Goal: Obtain resource: Download file/media

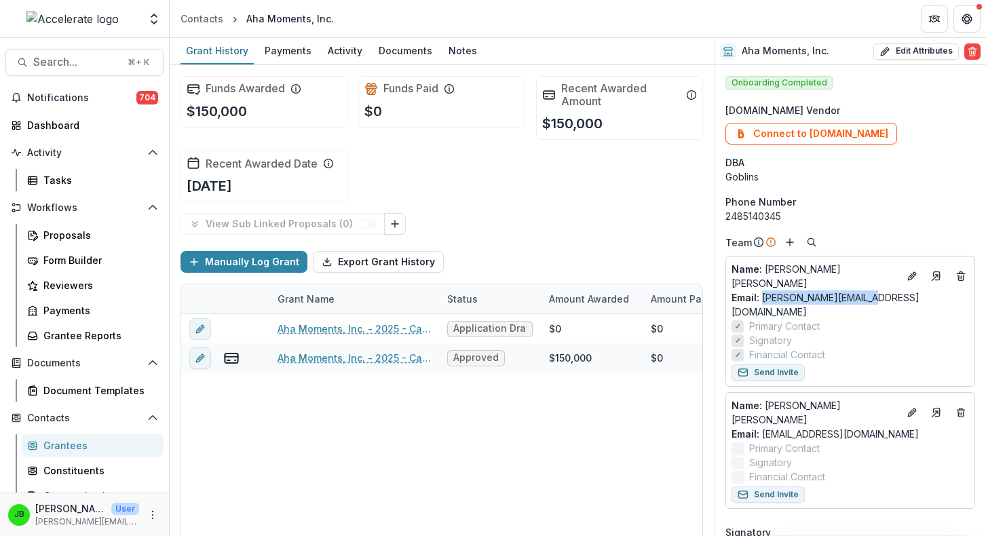
click at [292, 297] on div "Grant Name" at bounding box center [305, 299] width 73 height 14
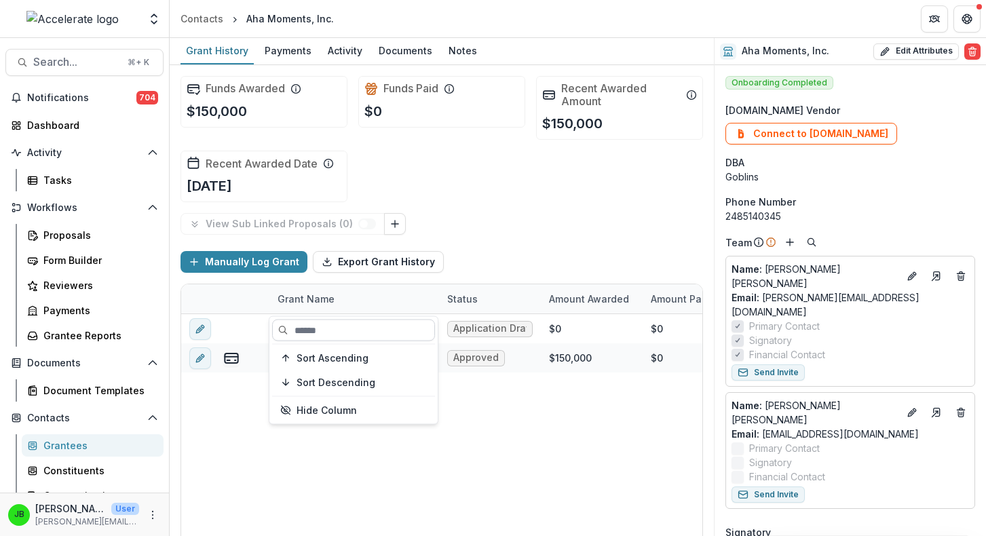
click at [293, 326] on input at bounding box center [353, 331] width 163 height 22
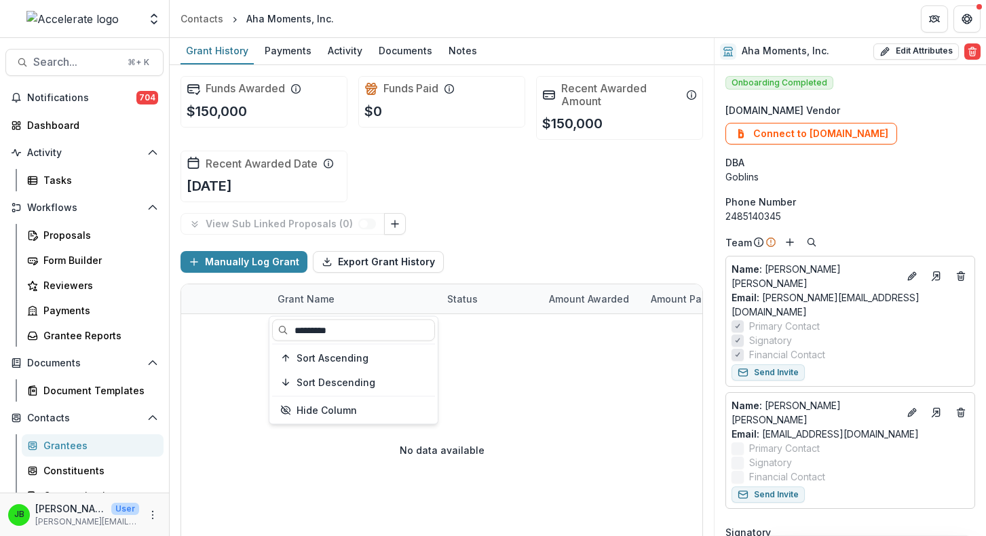
type input "*********"
click at [86, 446] on div "Grantees" at bounding box center [97, 445] width 109 height 14
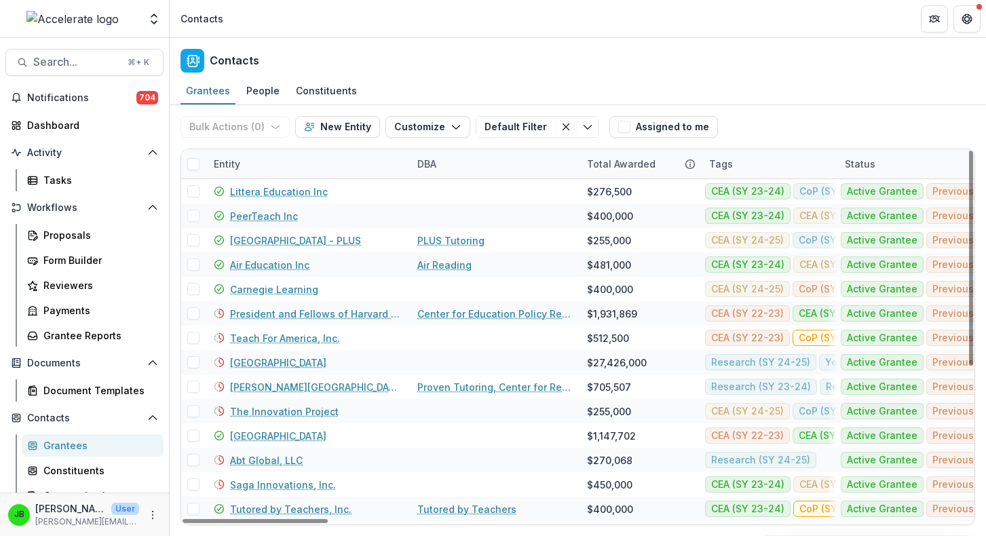
click at [225, 158] on div "Entity" at bounding box center [227, 164] width 43 height 14
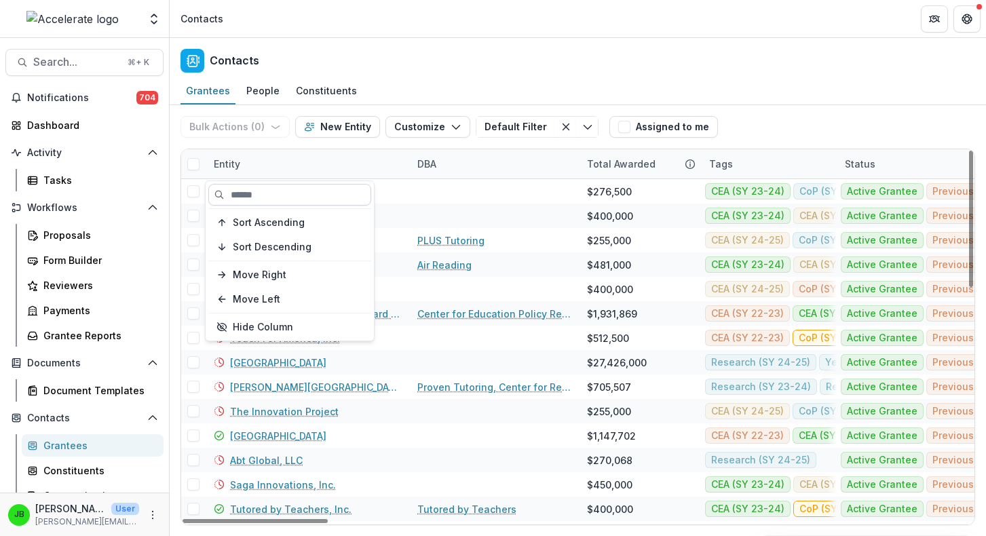
click at [236, 198] on input at bounding box center [289, 195] width 163 height 22
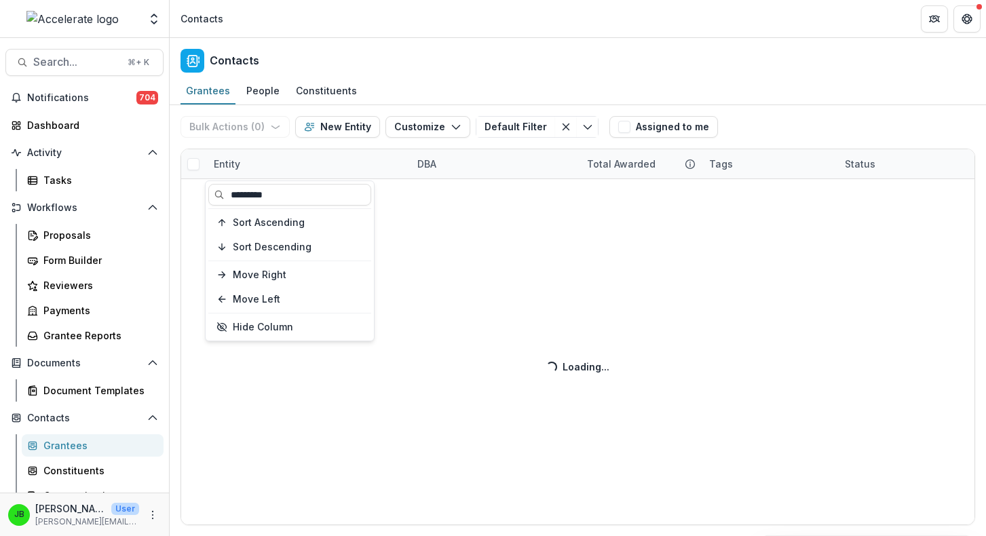
type input "*********"
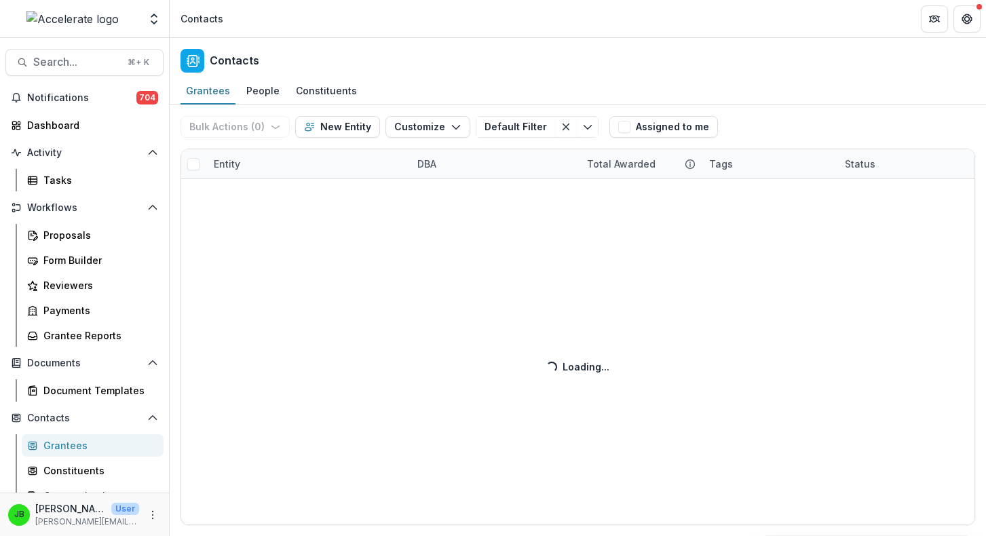
click at [387, 369] on div "Bulk Actions ( 0 ) Send Email Create Proposals Create Tasks New Entity Customiz…" at bounding box center [578, 320] width 816 height 431
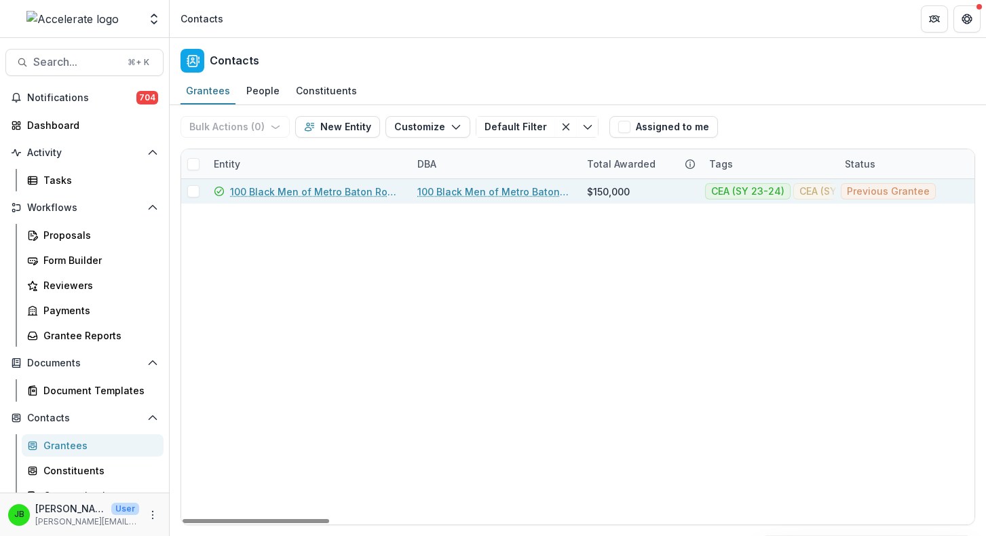
click at [250, 192] on link "100 Black Men of Metro Baton Rouge" at bounding box center [315, 192] width 171 height 14
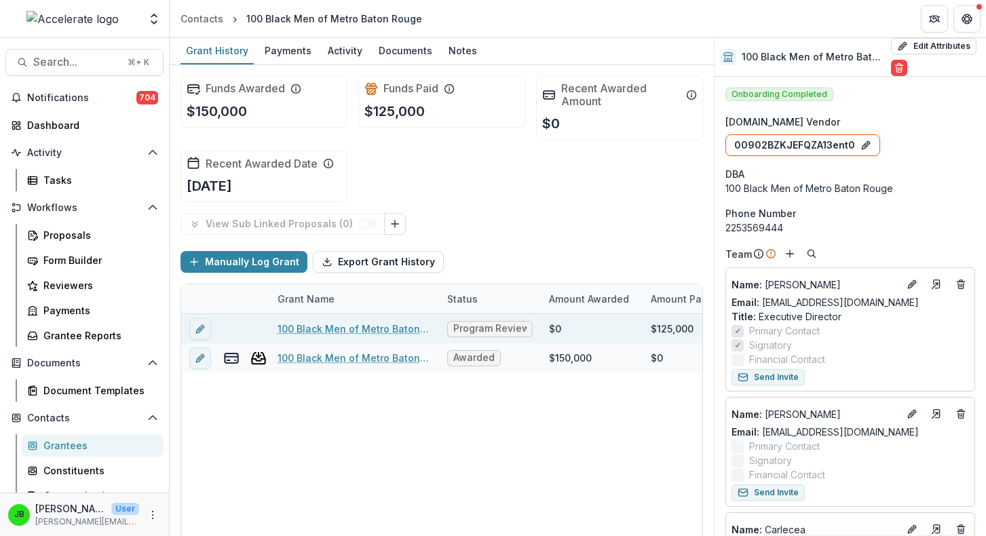
click at [412, 326] on link "100 Black Men of Metro Baton Rouge - Call to Effective Action - 1" at bounding box center [354, 329] width 153 height 14
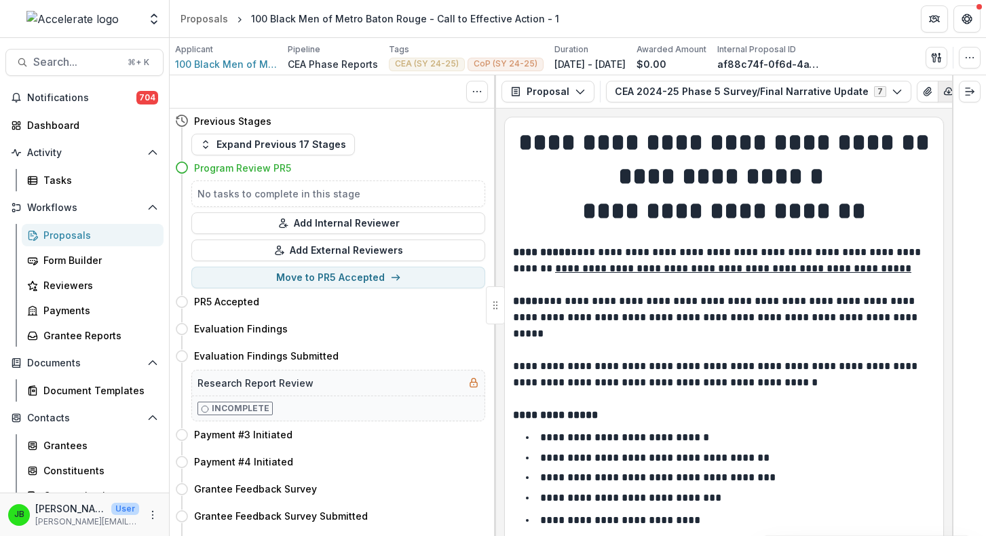
click at [938, 99] on button "button" at bounding box center [949, 92] width 22 height 22
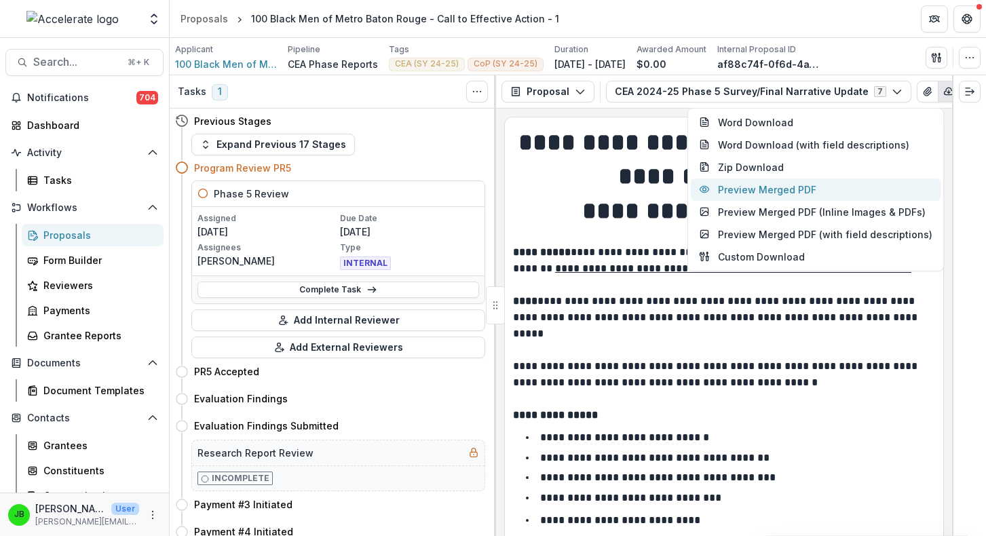
click at [825, 187] on button "Preview Merged PDF" at bounding box center [816, 189] width 250 height 22
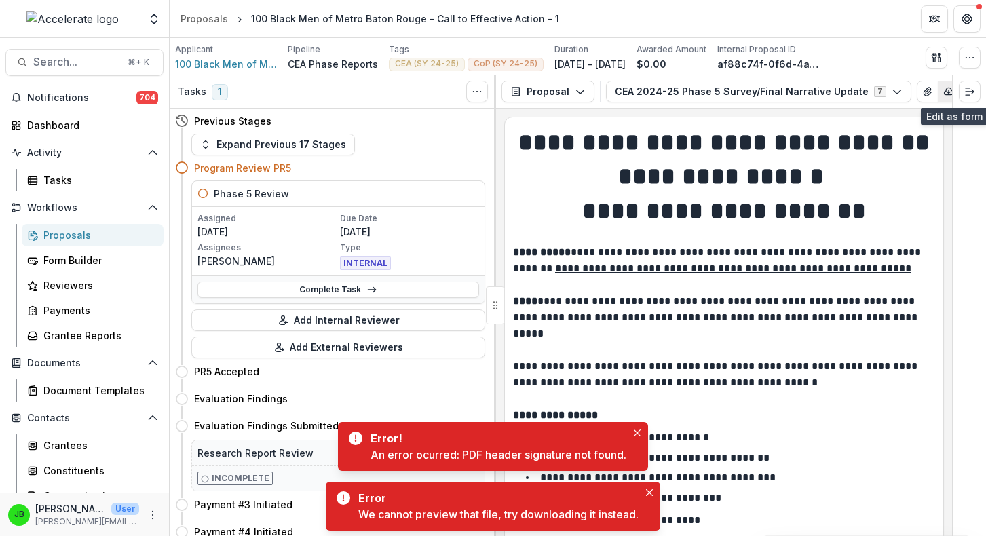
click at [947, 92] on polyline "button" at bounding box center [948, 92] width 3 height 1
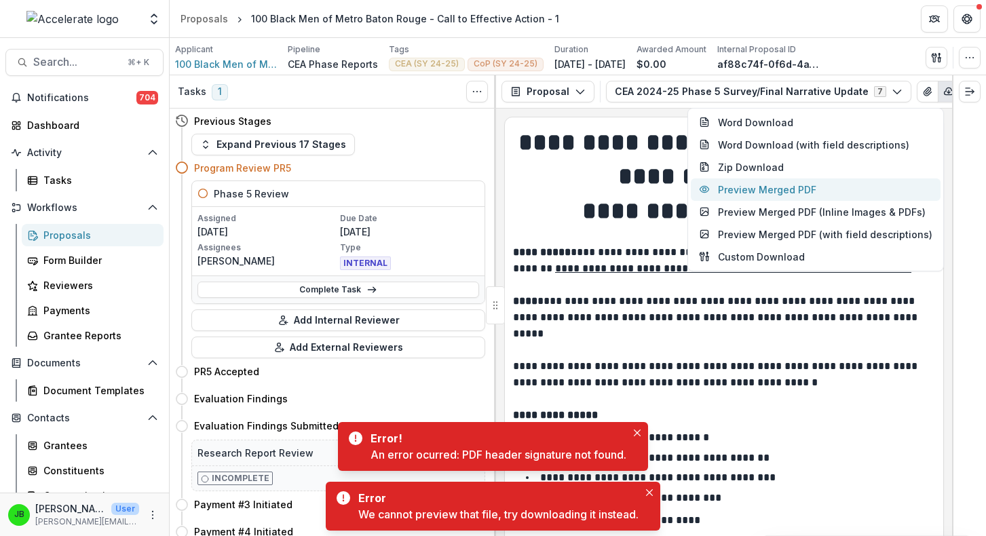
click at [825, 187] on button "Preview Merged PDF" at bounding box center [816, 189] width 250 height 22
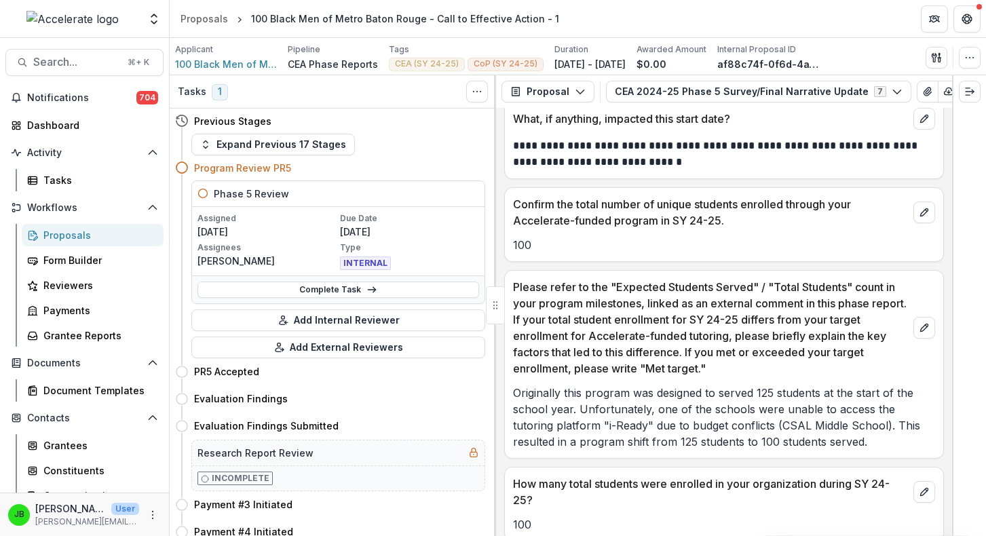
scroll to position [1241, 0]
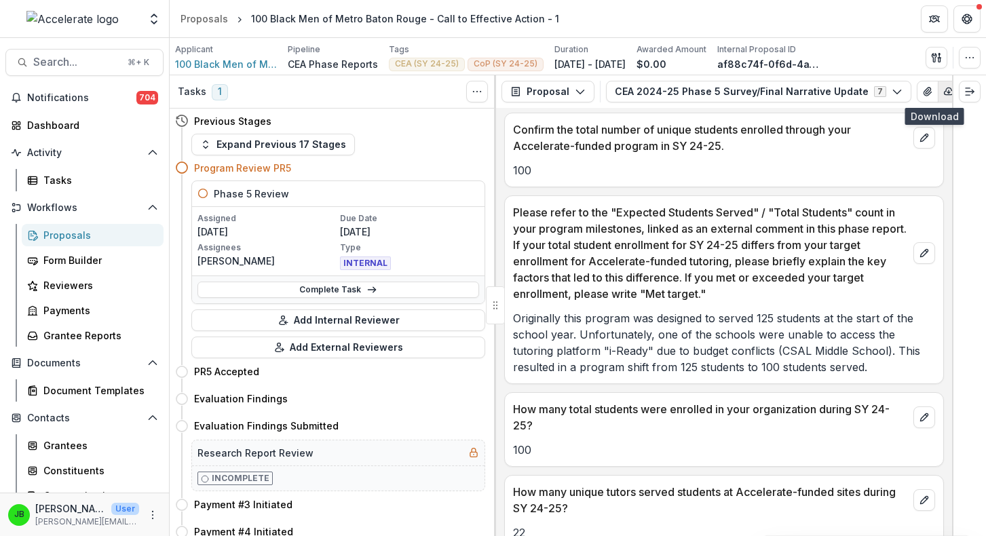
click at [945, 93] on icon "button" at bounding box center [949, 91] width 9 height 7
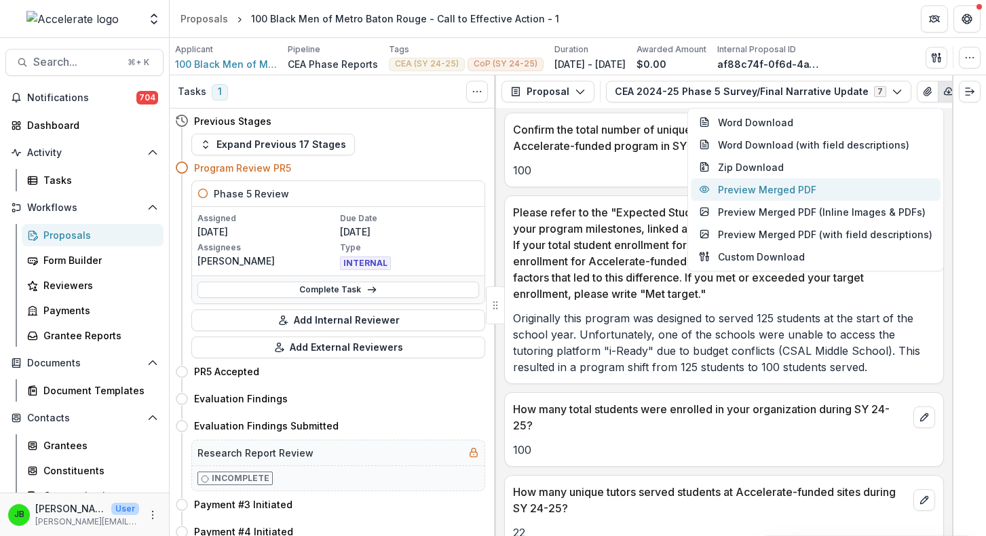
click at [741, 182] on button "Preview Merged PDF" at bounding box center [816, 189] width 250 height 22
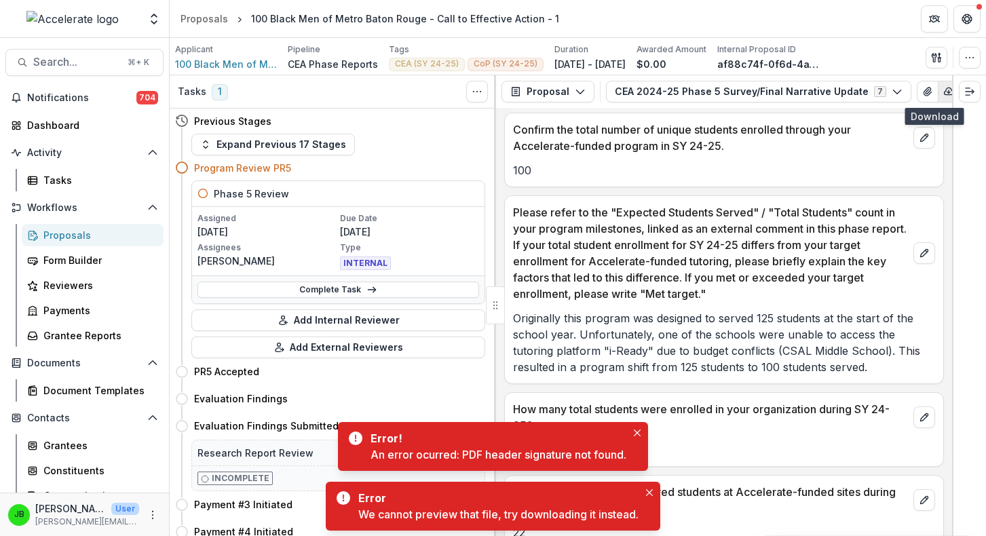
click at [943, 93] on icon "button" at bounding box center [948, 91] width 11 height 11
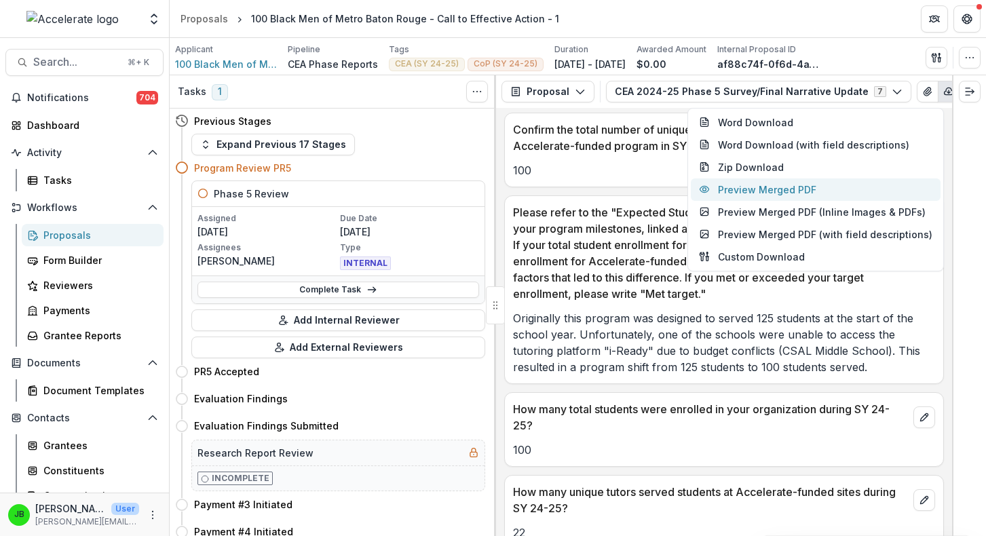
click at [771, 196] on button "Preview Merged PDF" at bounding box center [816, 189] width 250 height 22
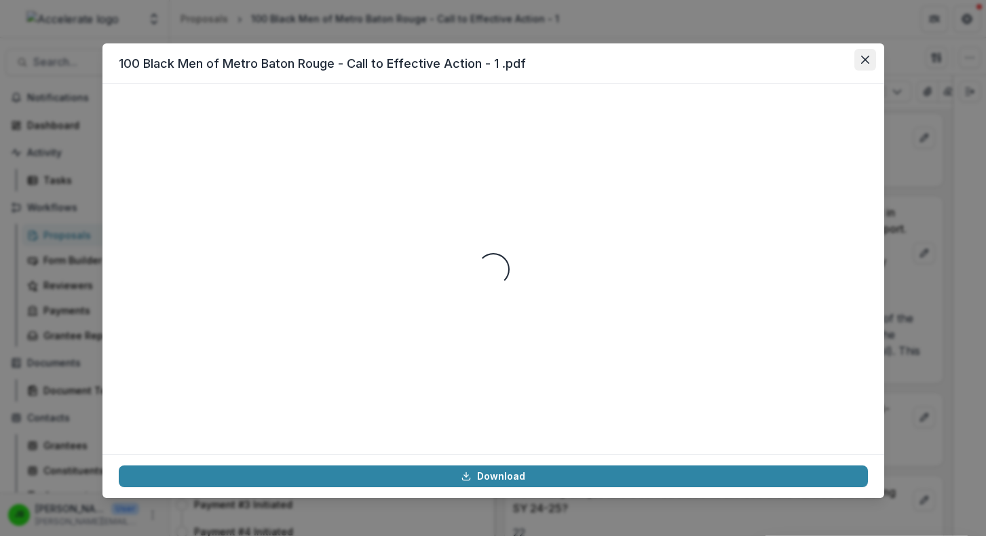
click at [871, 61] on button "Close" at bounding box center [865, 60] width 22 height 22
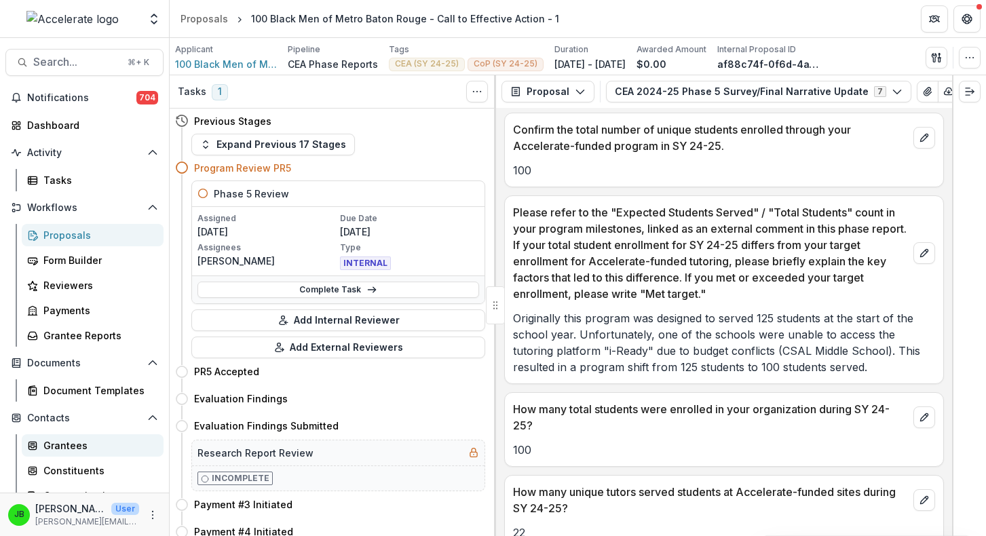
click at [69, 443] on div "Grantees" at bounding box center [97, 445] width 109 height 14
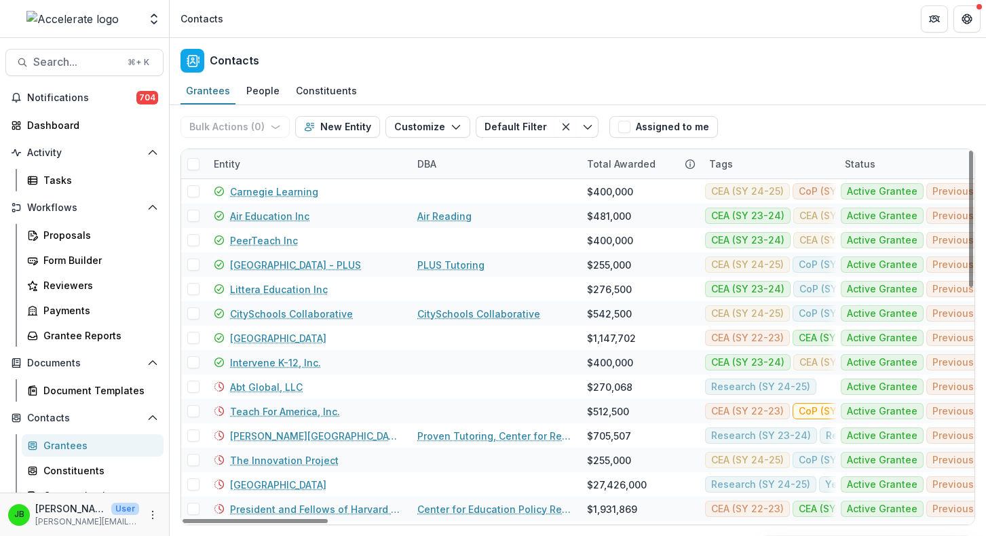
click at [221, 167] on div "Entity" at bounding box center [227, 164] width 43 height 14
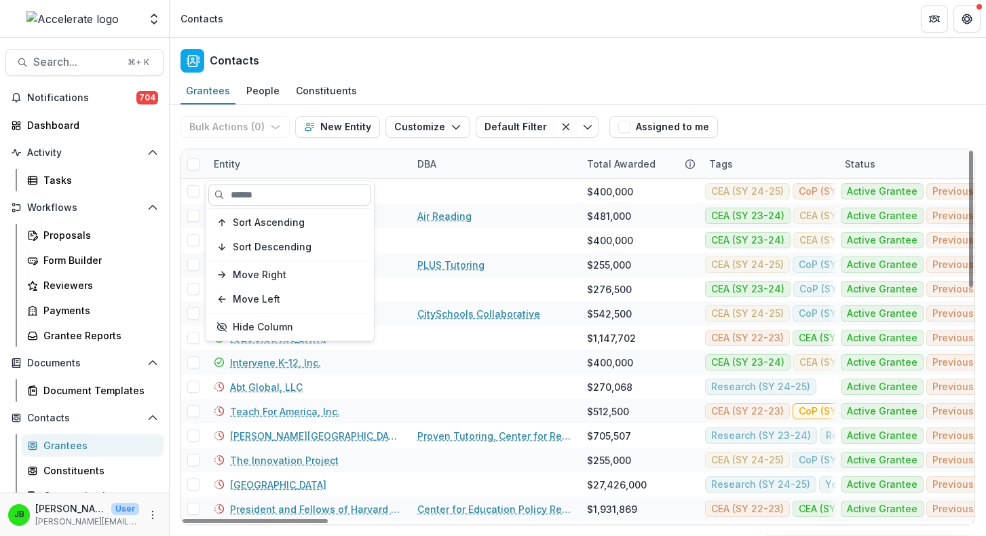
click at [273, 195] on input at bounding box center [289, 195] width 163 height 22
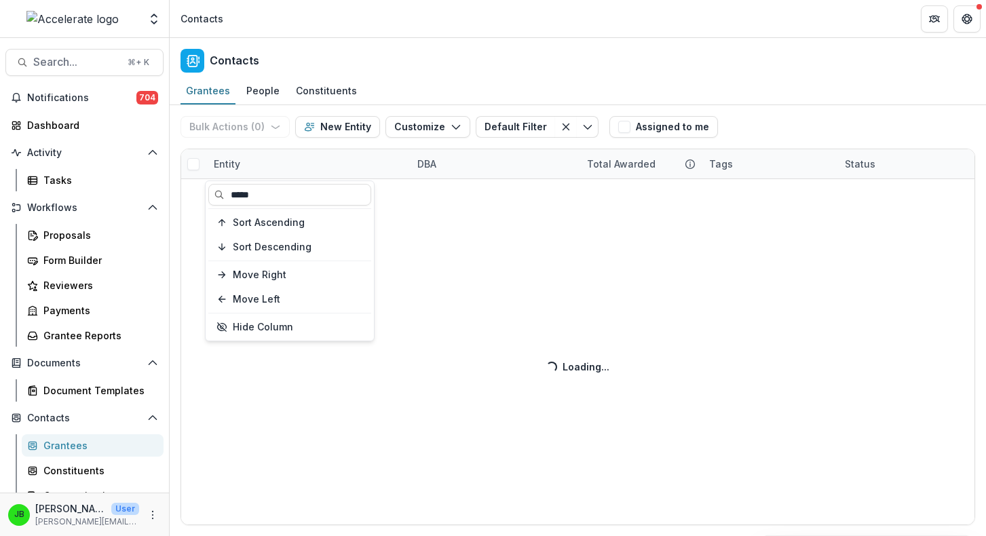
type input "*****"
click at [409, 330] on div "Bulk Actions ( 0 ) Send Email Create Proposals Create Tasks New Entity Customiz…" at bounding box center [578, 320] width 816 height 431
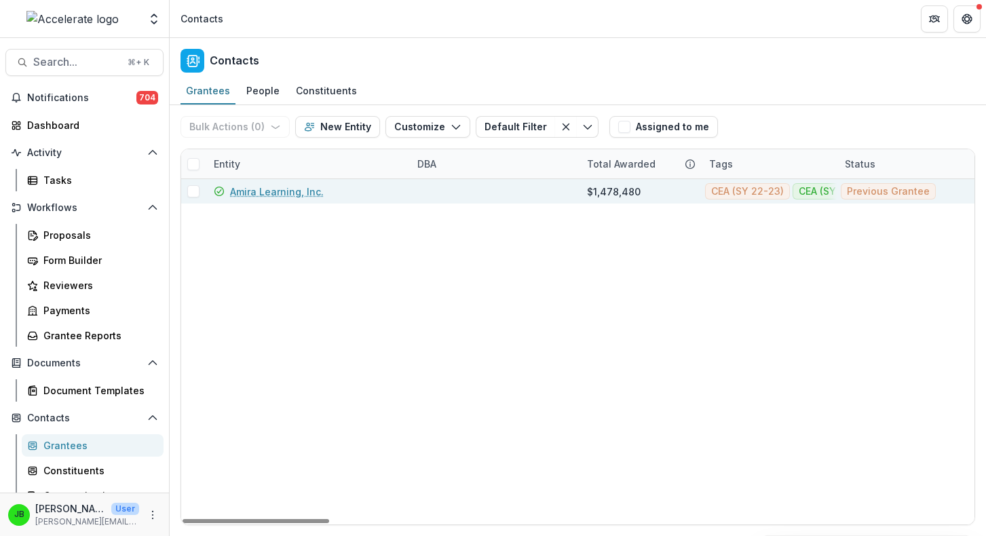
click at [291, 185] on link "Amira Learning, Inc." at bounding box center [277, 192] width 94 height 14
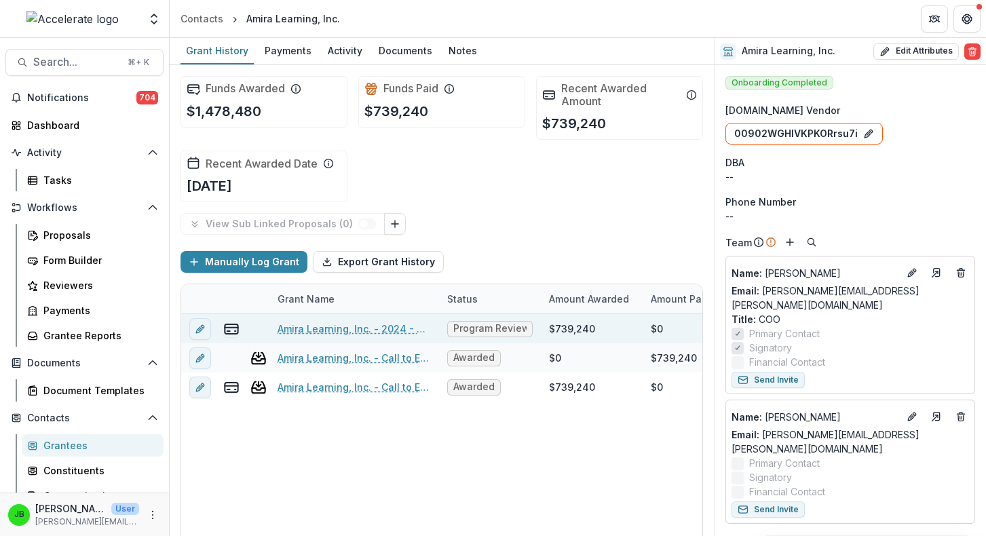
click at [365, 334] on link "Amira Learning, Inc. - 2024 - Call to Effective Action - 1" at bounding box center [354, 329] width 153 height 14
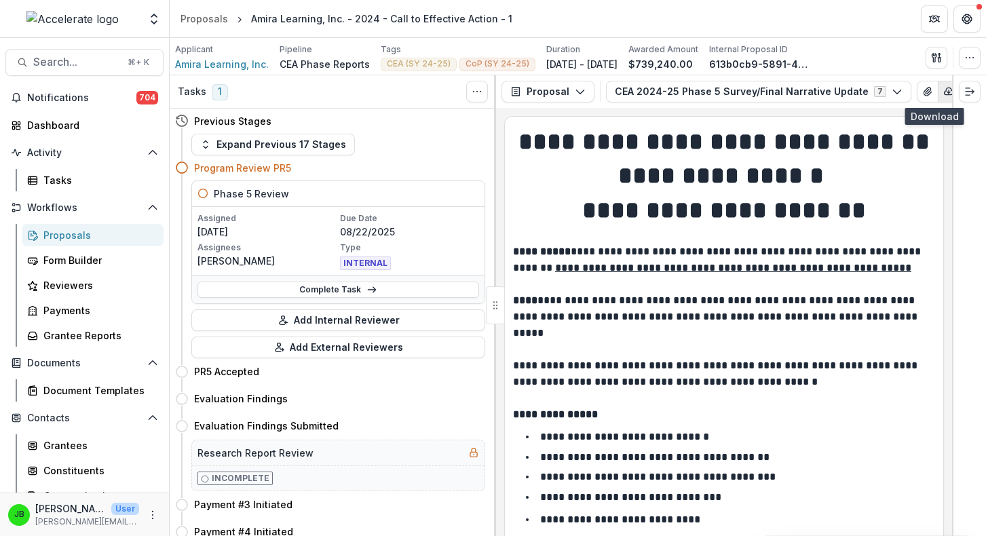
click at [941, 94] on button "button" at bounding box center [949, 92] width 22 height 22
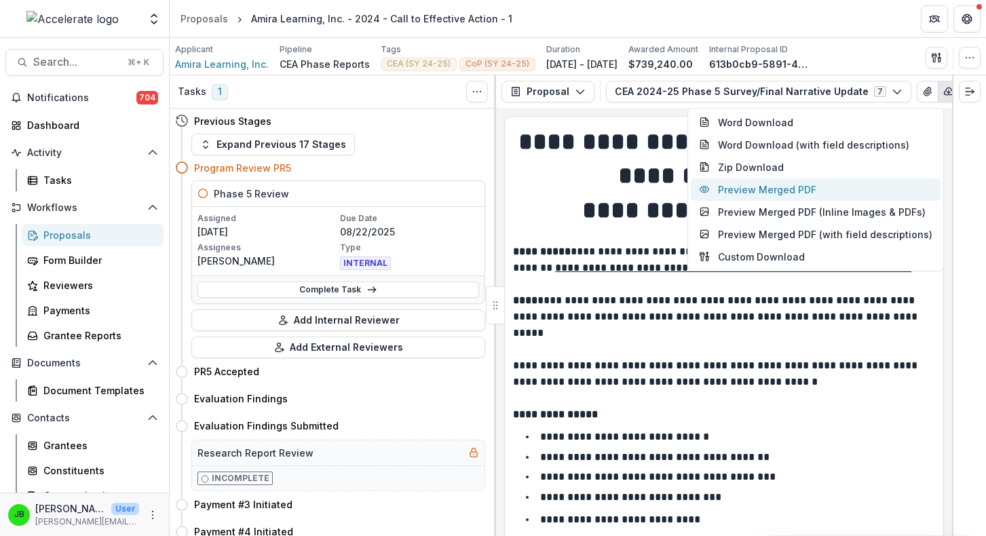
click at [830, 188] on button "Preview Merged PDF" at bounding box center [816, 189] width 250 height 22
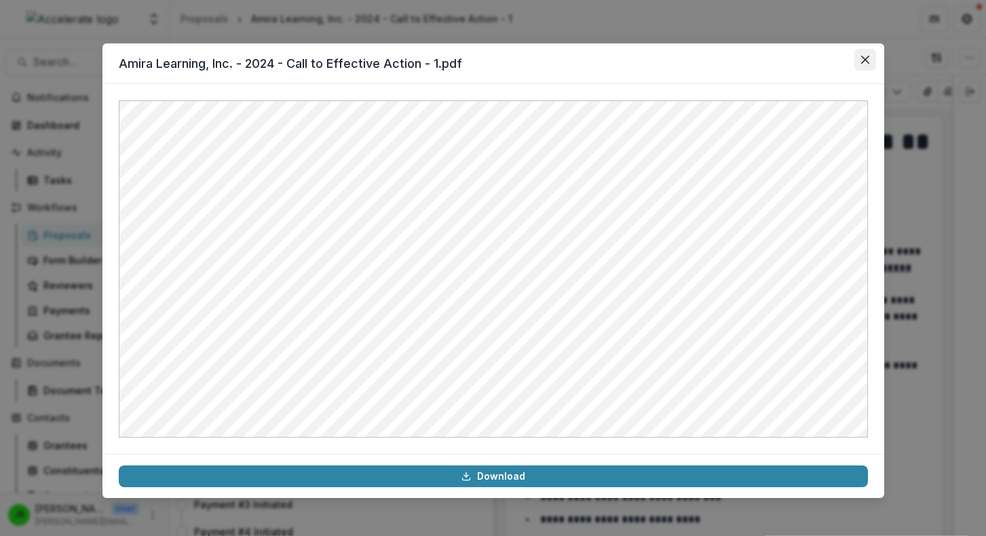
click at [862, 58] on icon "Close" at bounding box center [865, 60] width 8 height 8
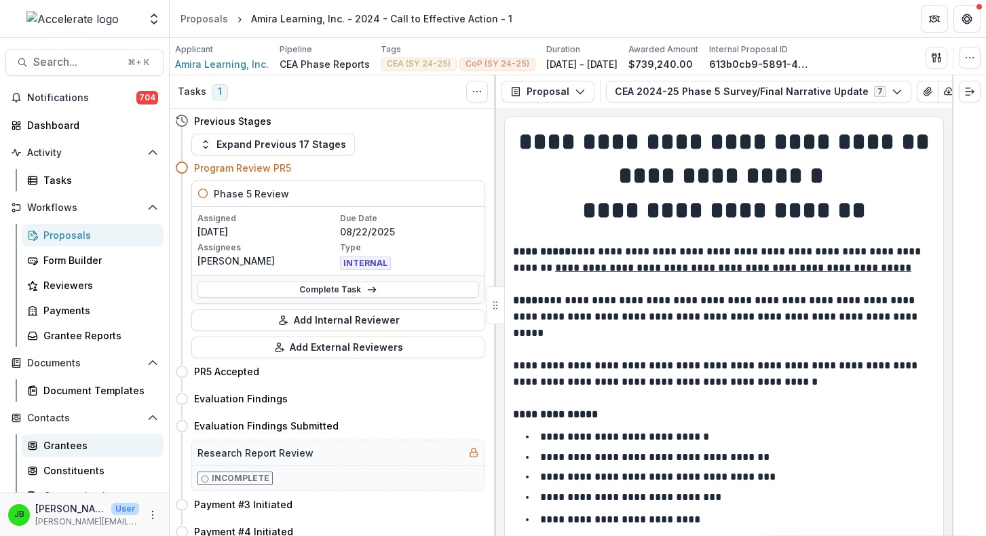
click at [73, 444] on div "Grantees" at bounding box center [97, 445] width 109 height 14
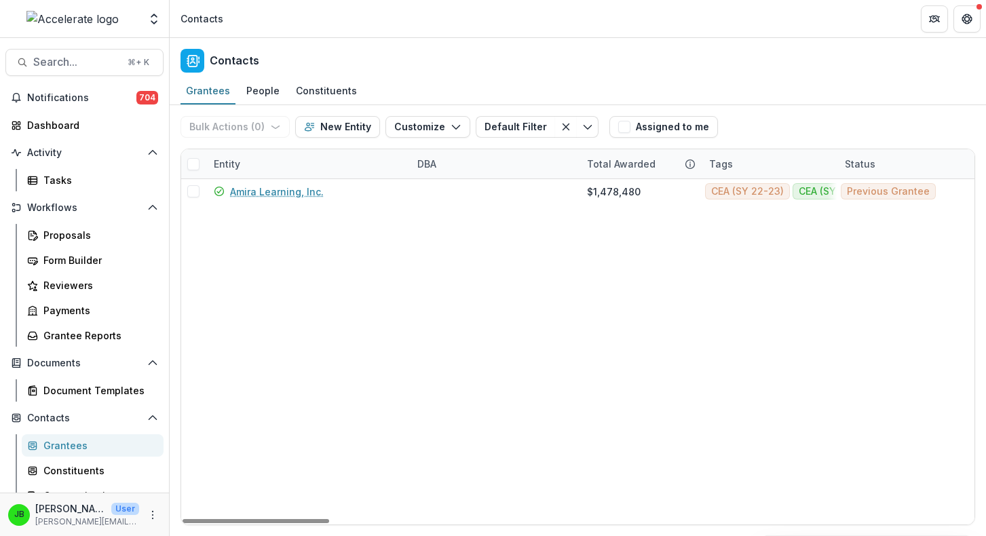
click at [233, 164] on div "Entity" at bounding box center [227, 164] width 43 height 14
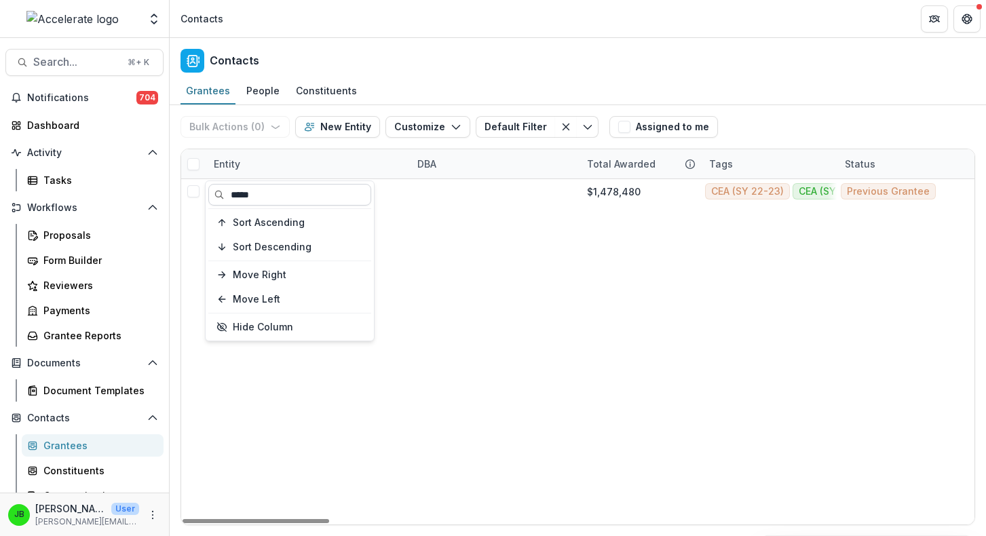
click at [244, 205] on input "*****" at bounding box center [289, 195] width 163 height 22
type input "********"
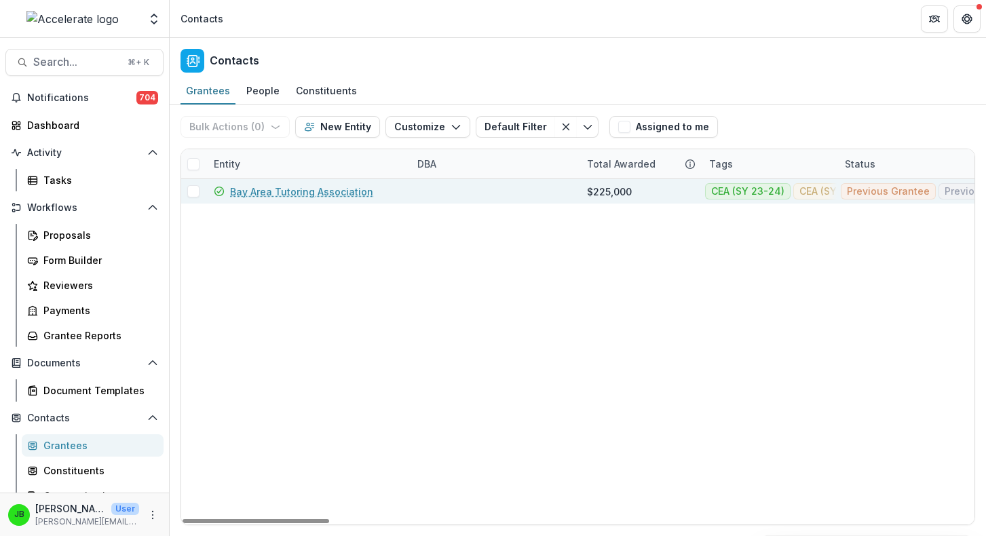
click at [290, 195] on link "Bay Area Tutoring Association" at bounding box center [301, 192] width 143 height 14
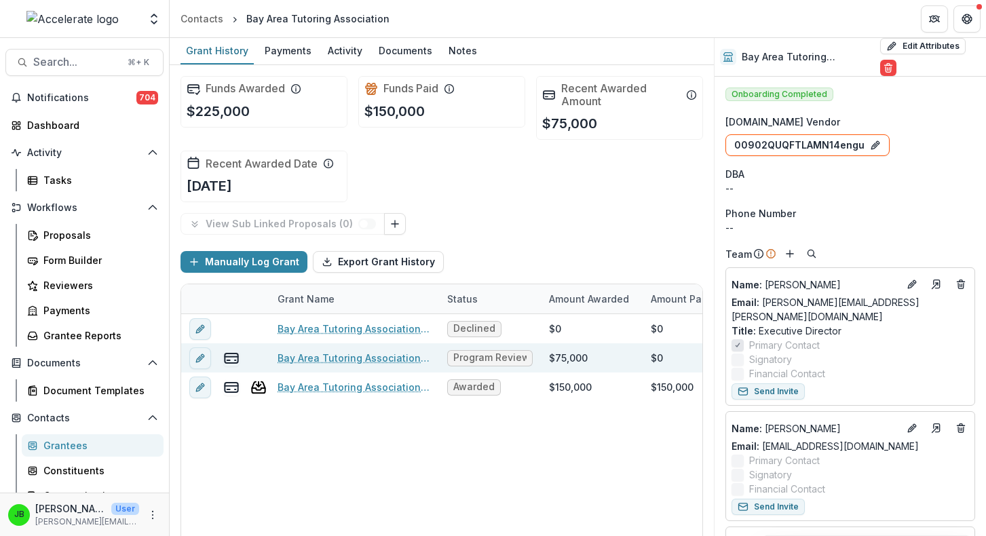
click at [394, 354] on link "Bay Area Tutoring Association - 2024 - Call to Effective Action" at bounding box center [354, 358] width 153 height 14
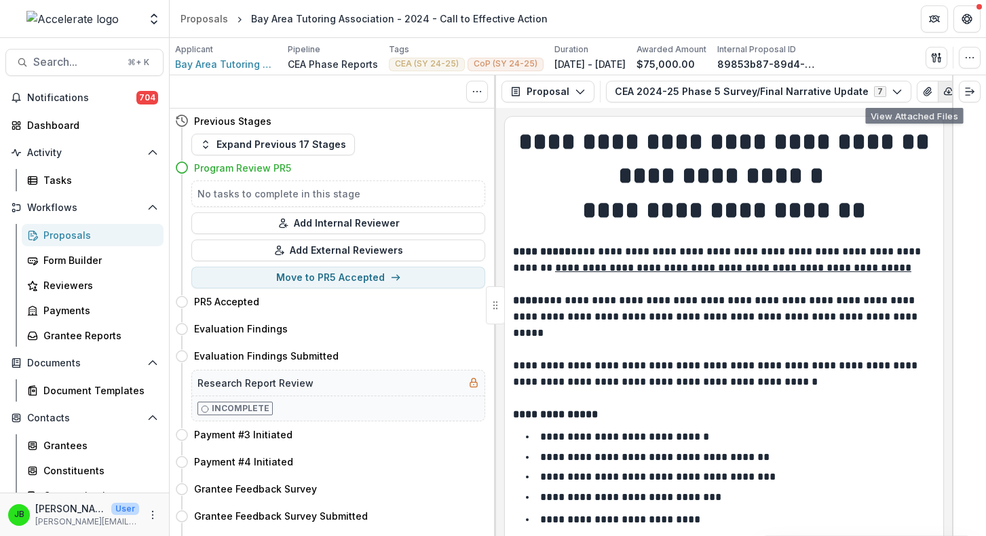
click at [947, 92] on polyline "button" at bounding box center [948, 92] width 3 height 1
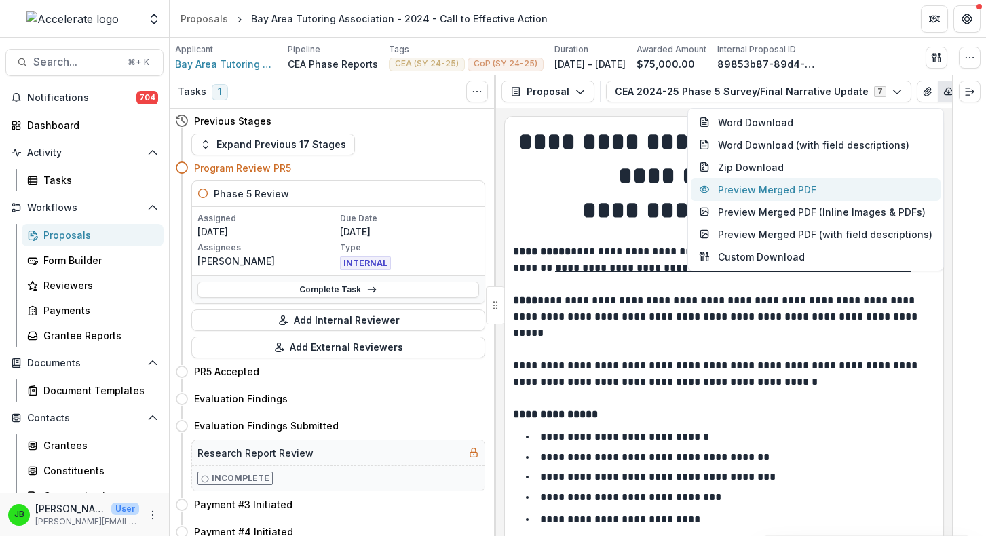
click at [819, 185] on button "Preview Merged PDF" at bounding box center [816, 189] width 250 height 22
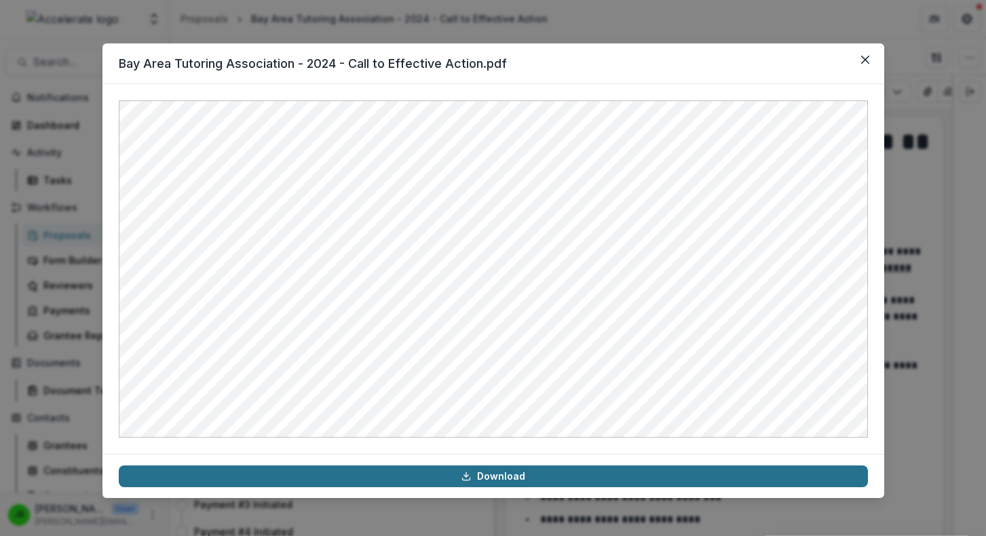
click at [569, 479] on link "Download" at bounding box center [493, 477] width 749 height 22
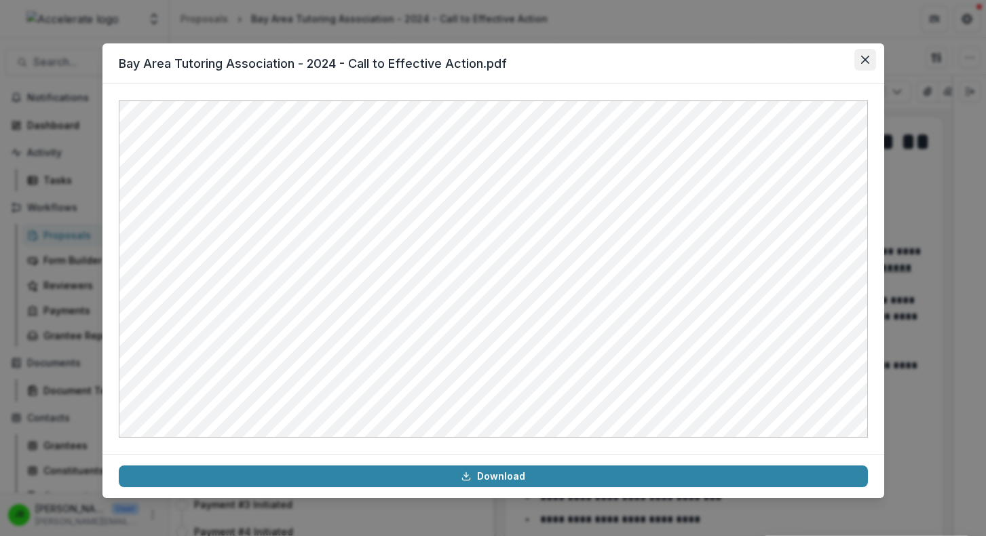
click at [867, 63] on icon "Close" at bounding box center [865, 60] width 8 height 8
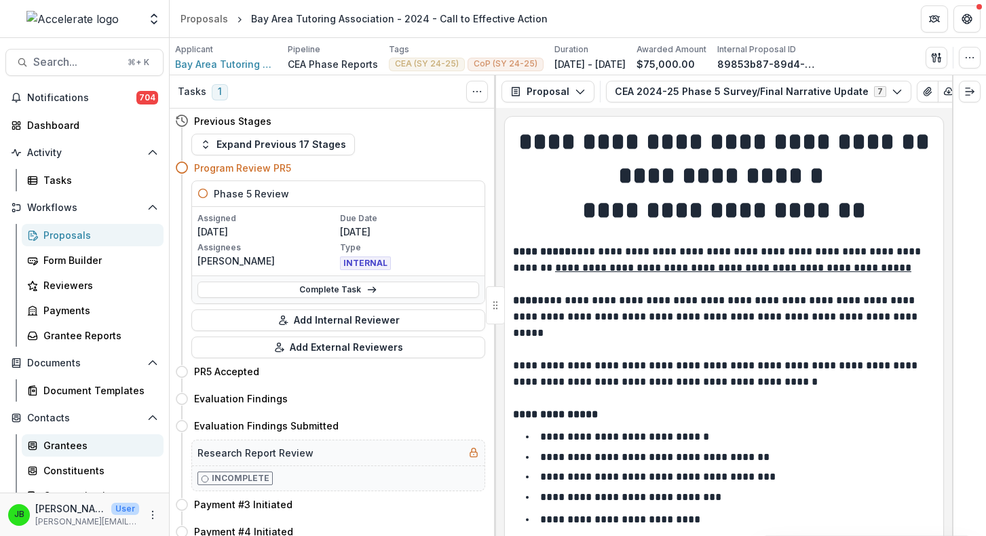
click at [70, 440] on div "Grantees" at bounding box center [97, 445] width 109 height 14
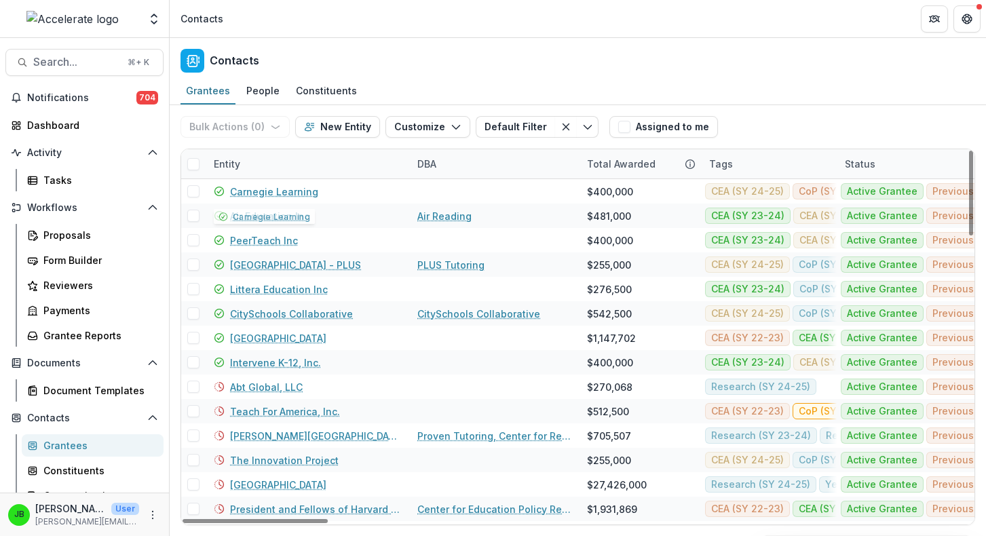
click at [221, 165] on div "Entity" at bounding box center [227, 164] width 43 height 14
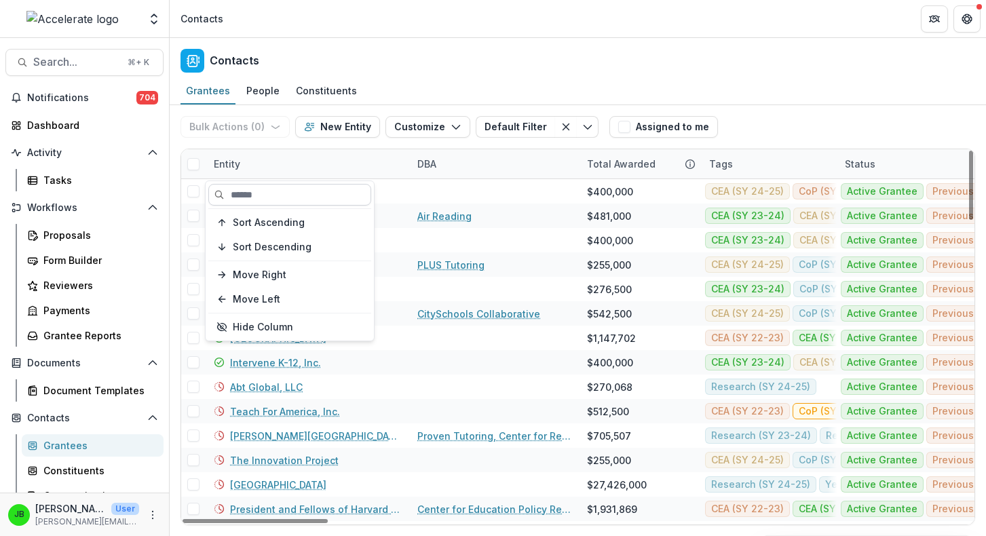
click at [256, 193] on input at bounding box center [289, 195] width 163 height 22
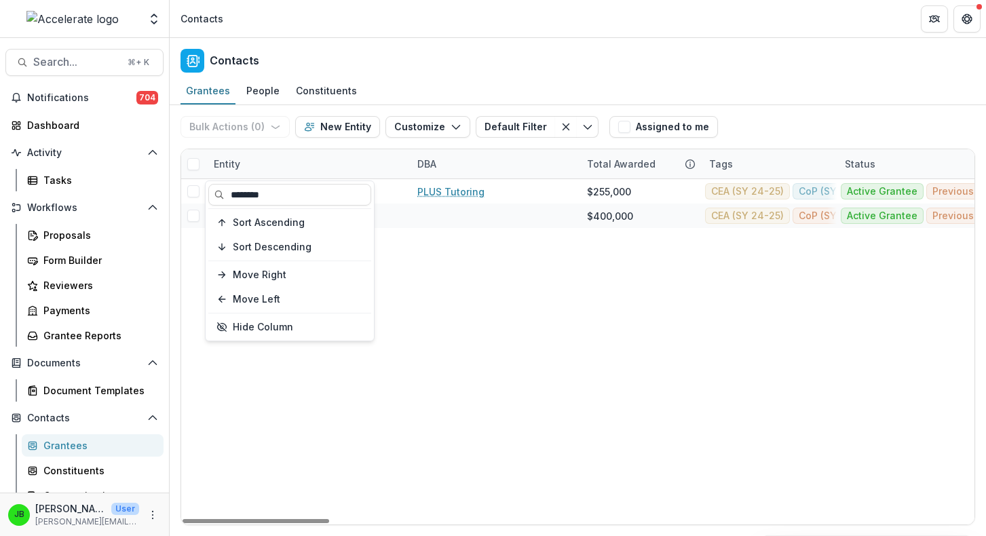
type input "********"
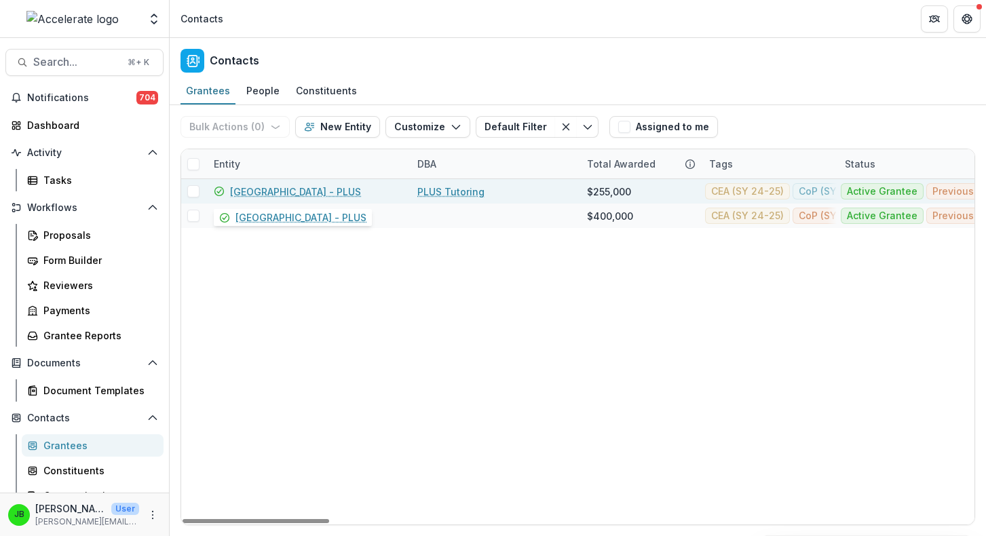
click at [260, 190] on link "[GEOGRAPHIC_DATA] - PLUS" at bounding box center [295, 192] width 131 height 14
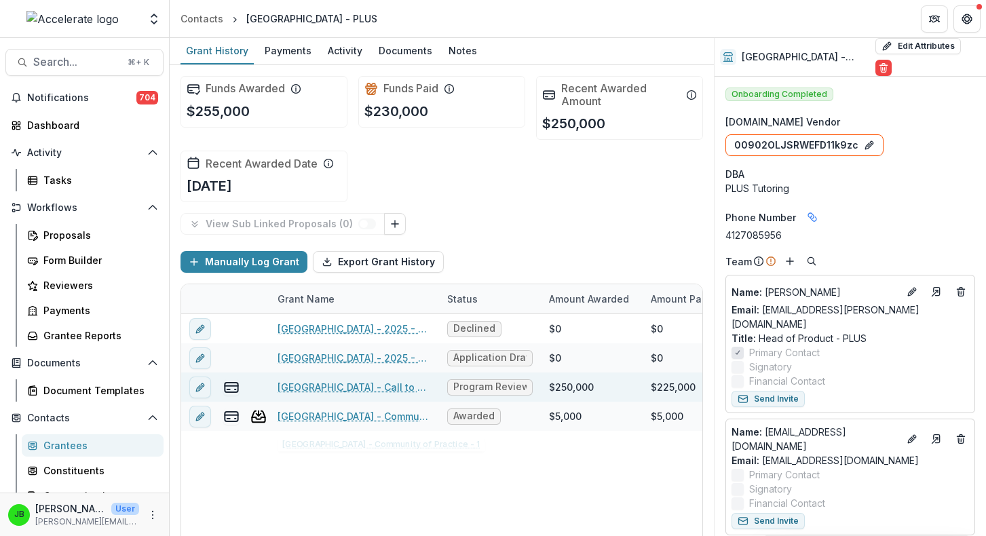
click at [390, 392] on link "[GEOGRAPHIC_DATA] - Call to Effective Action - 1" at bounding box center [354, 387] width 153 height 14
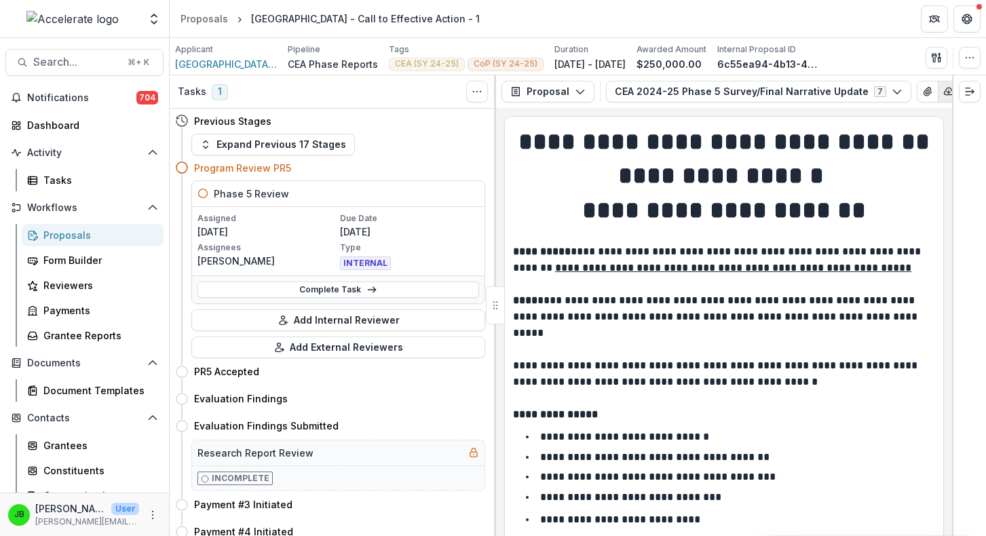
click at [938, 88] on button "button" at bounding box center [949, 92] width 22 height 22
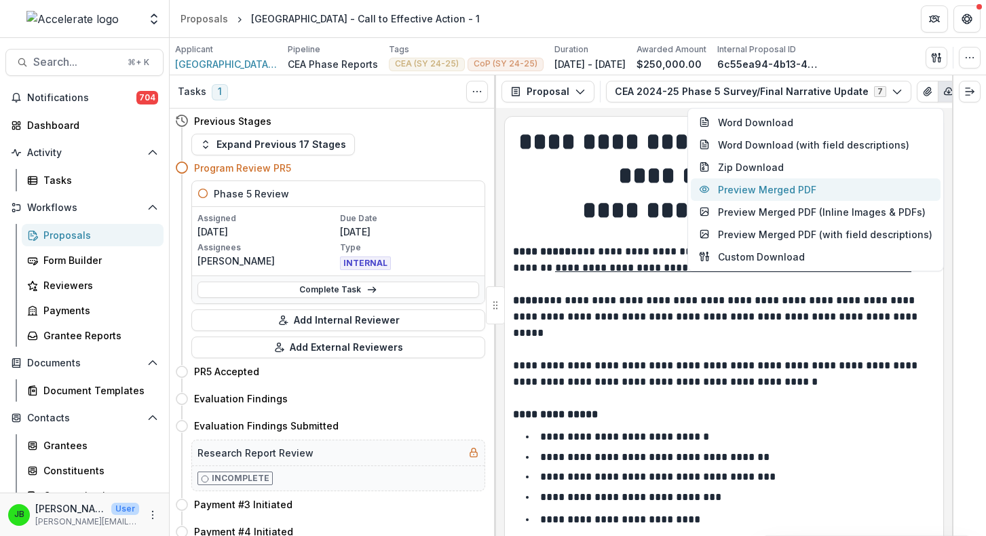
click at [820, 185] on button "Preview Merged PDF" at bounding box center [816, 189] width 250 height 22
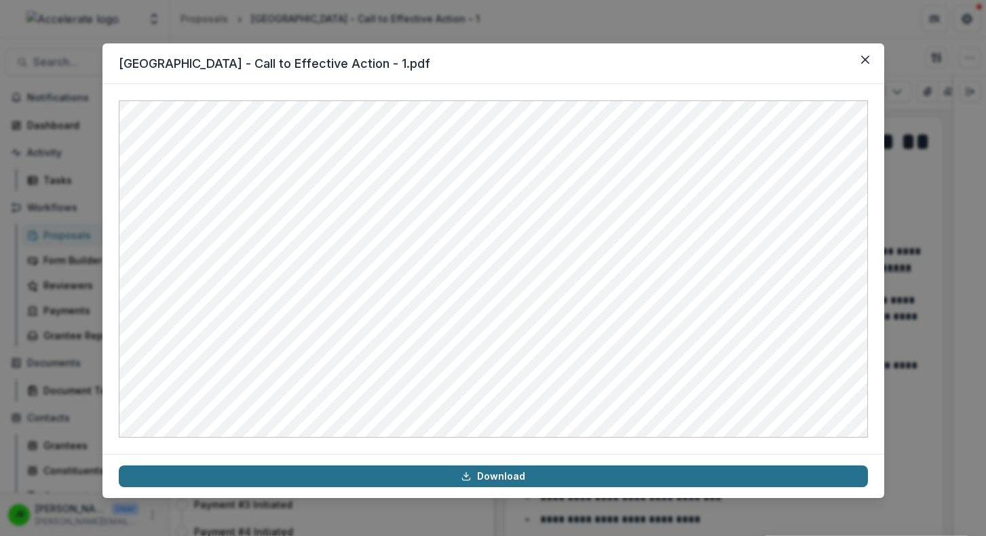
click at [684, 476] on link "Download" at bounding box center [493, 477] width 749 height 22
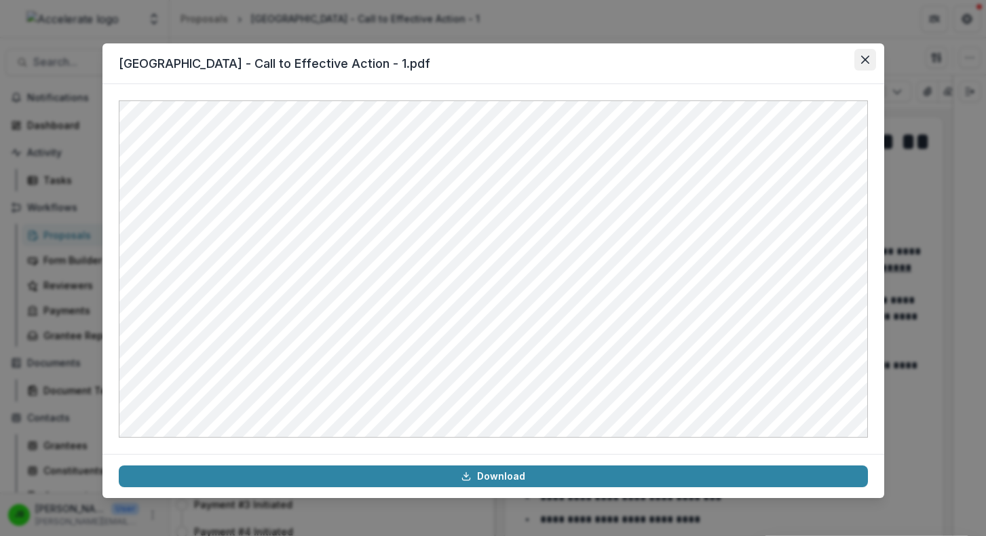
click at [863, 64] on button "Close" at bounding box center [865, 60] width 22 height 22
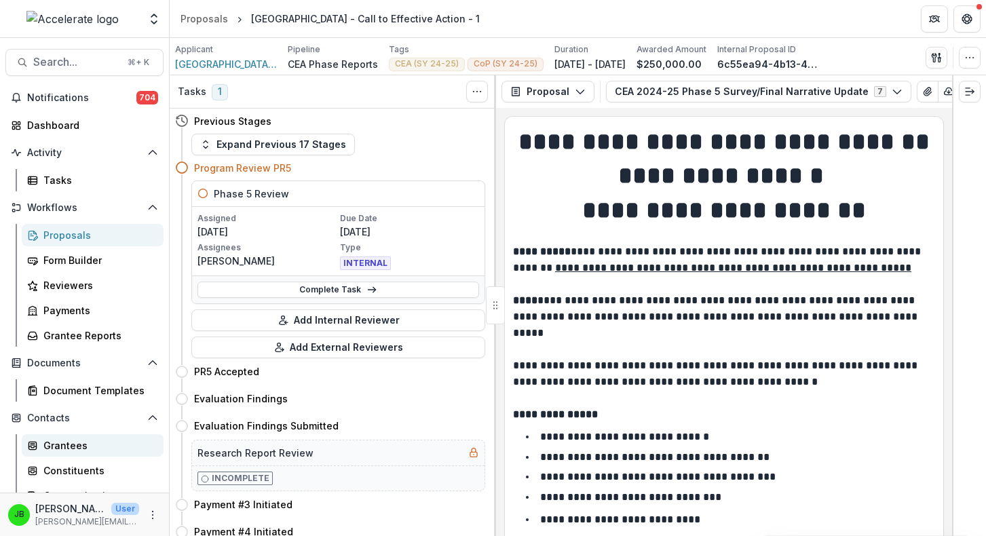
click at [89, 438] on link "Grantees" at bounding box center [93, 445] width 142 height 22
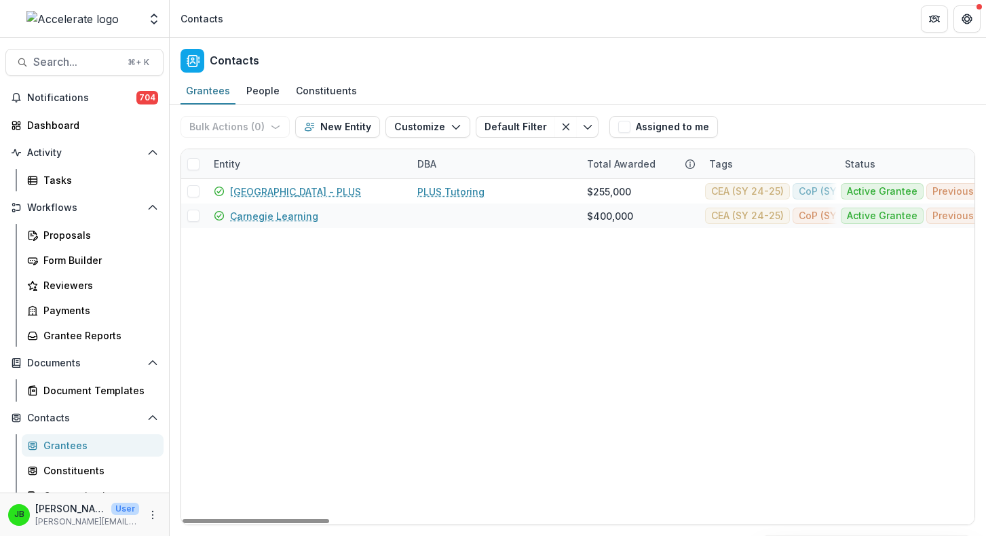
click at [225, 166] on div "Entity" at bounding box center [227, 164] width 43 height 14
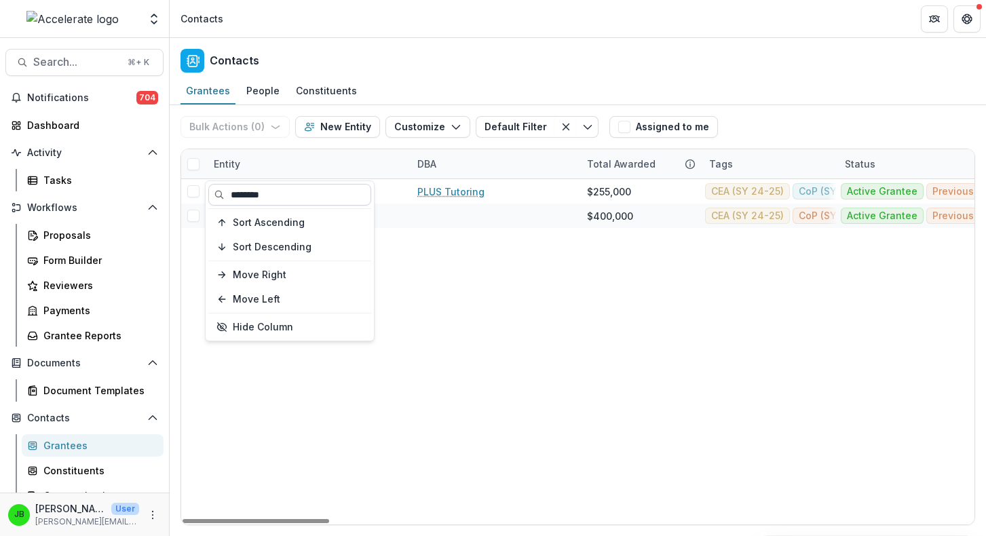
click at [257, 197] on input "********" at bounding box center [289, 195] width 163 height 22
click at [249, 196] on input "********" at bounding box center [289, 195] width 163 height 22
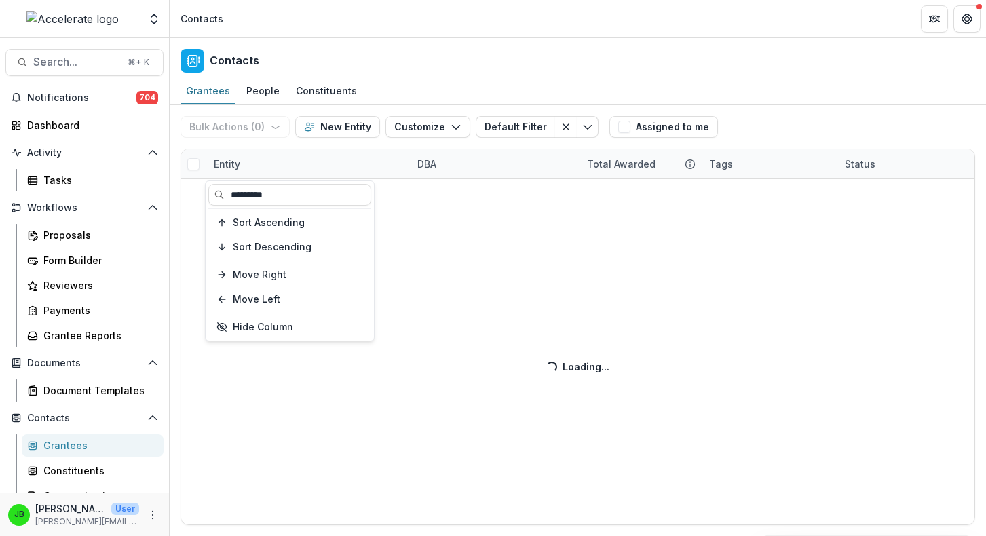
type input "*********"
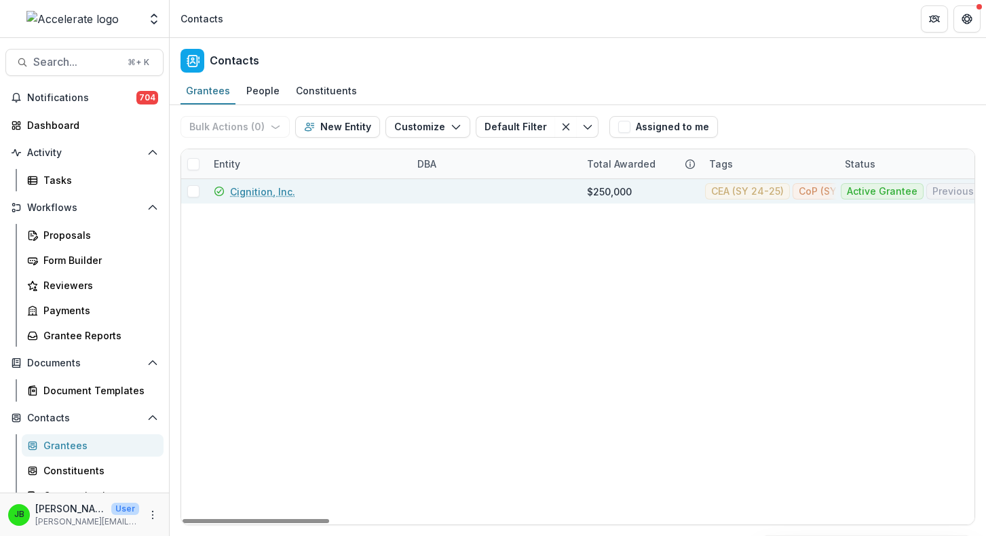
click at [274, 185] on link "Cignition, Inc." at bounding box center [262, 192] width 65 height 14
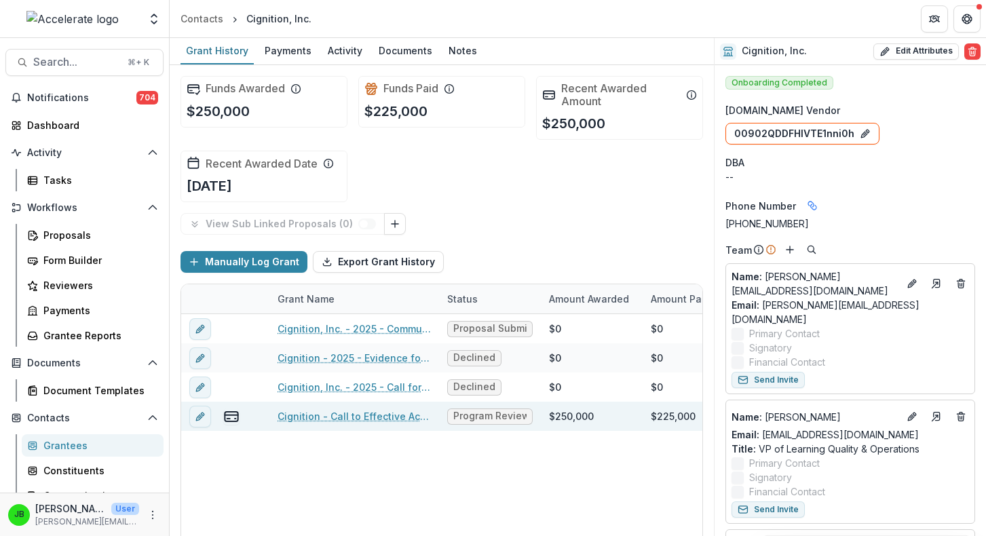
click at [339, 417] on link "Cignition - Call to Effective Action - 1" at bounding box center [354, 416] width 153 height 14
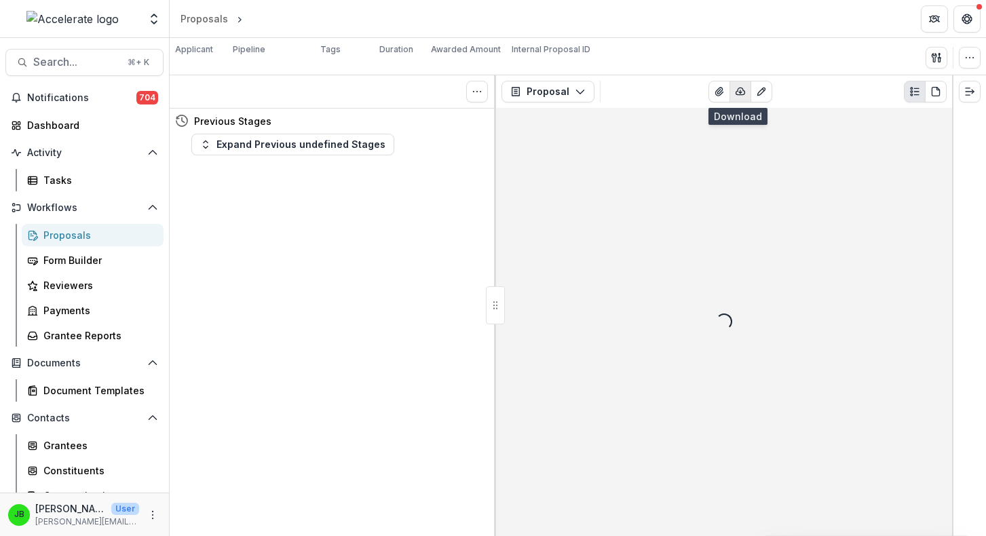
click at [740, 92] on icon "button" at bounding box center [740, 91] width 9 height 7
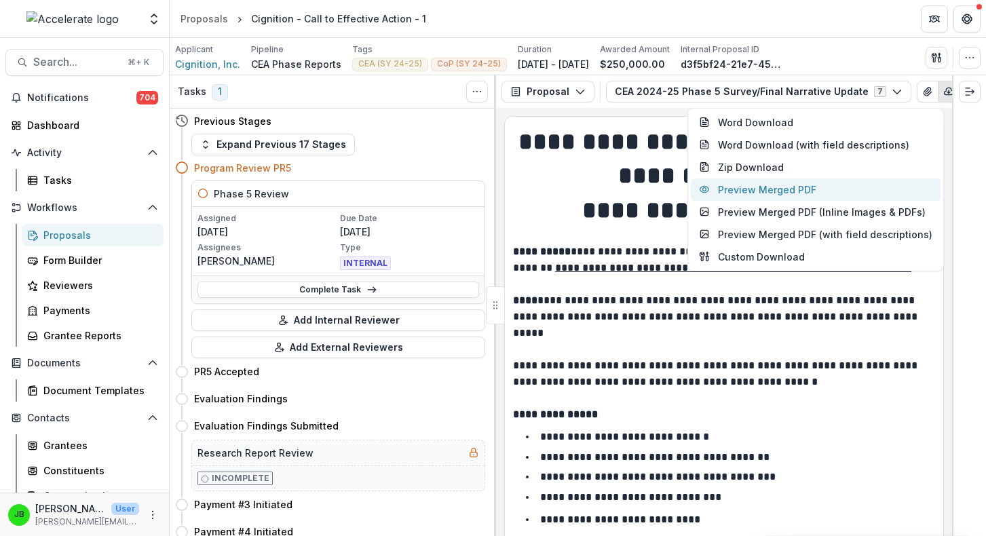
click at [782, 196] on button "Preview Merged PDF" at bounding box center [816, 189] width 250 height 22
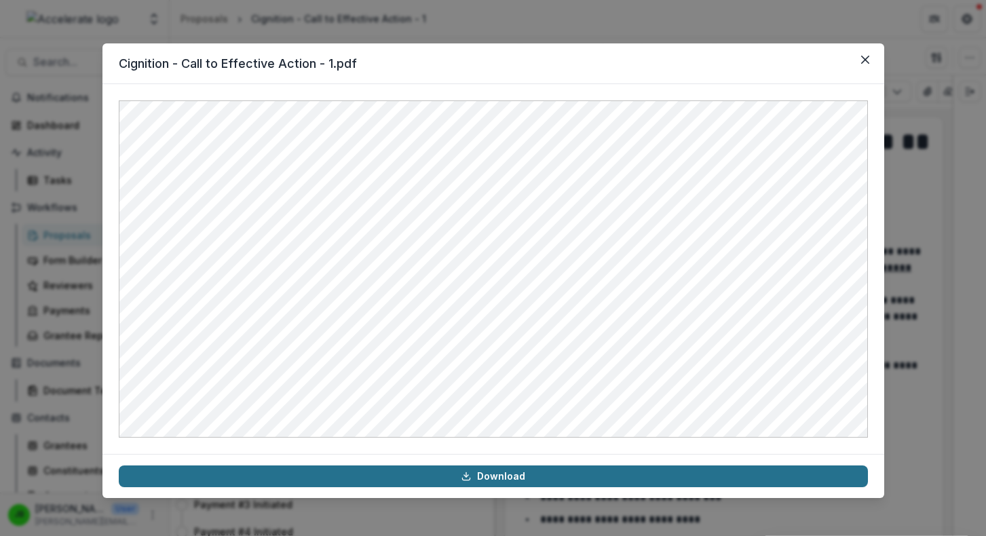
click at [569, 474] on link "Download" at bounding box center [493, 477] width 749 height 22
click at [493, 472] on link "Download" at bounding box center [493, 477] width 749 height 22
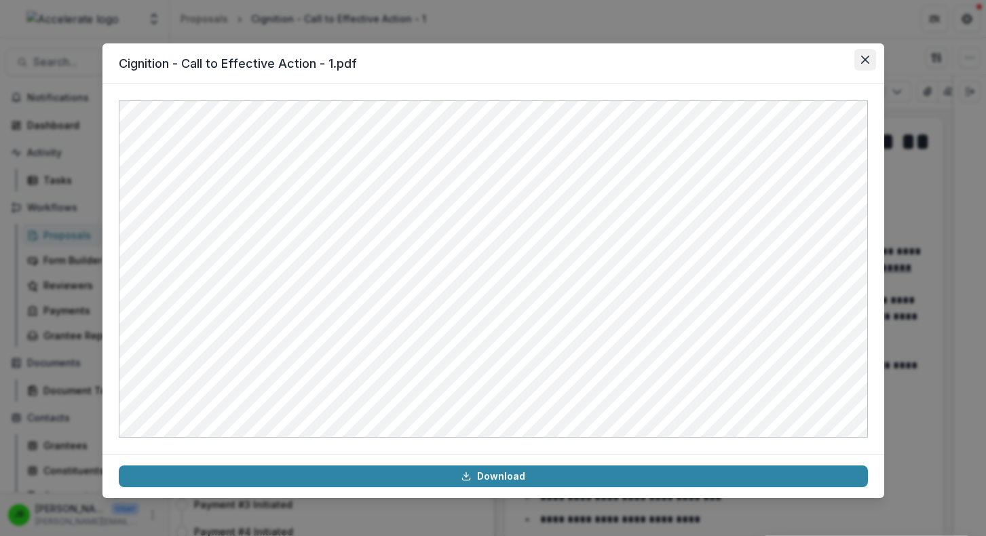
click at [863, 54] on button "Close" at bounding box center [865, 60] width 22 height 22
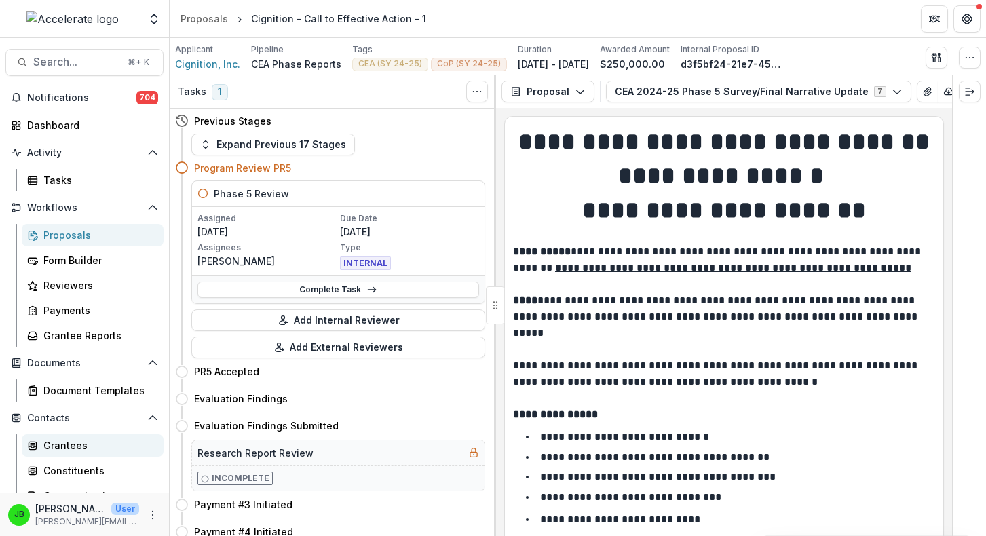
click at [79, 437] on link "Grantees" at bounding box center [93, 445] width 142 height 22
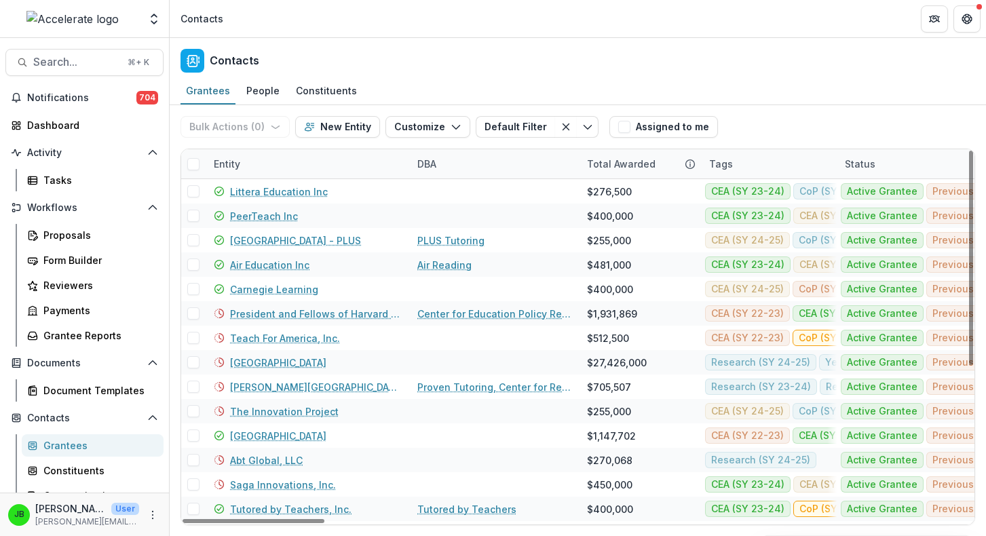
click at [236, 157] on div "Entity" at bounding box center [227, 164] width 43 height 14
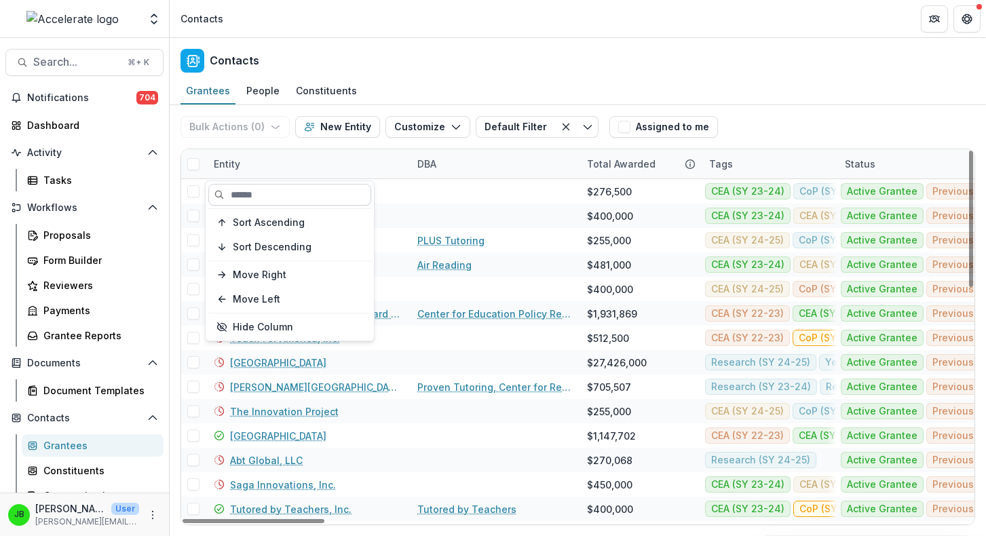
click at [269, 197] on input at bounding box center [289, 195] width 163 height 22
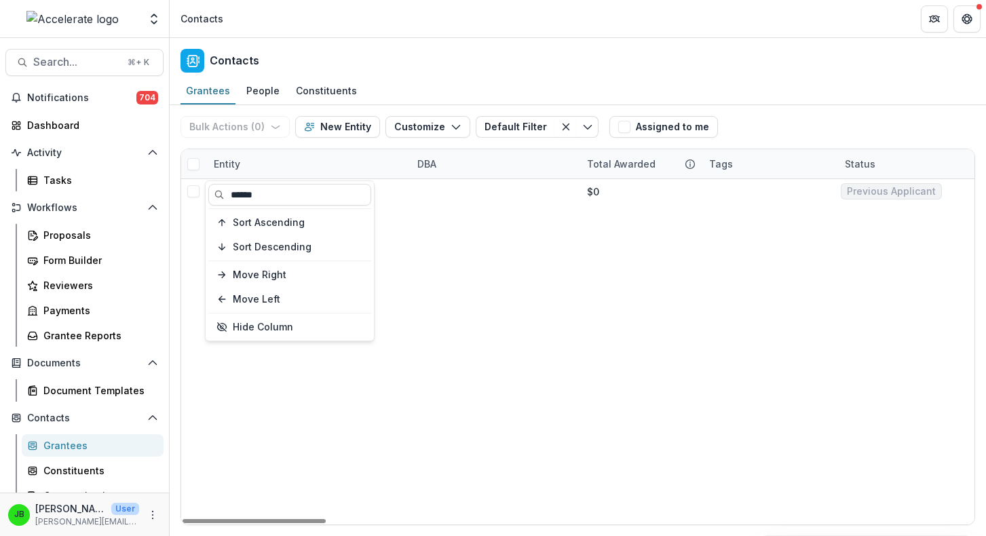
type input "******"
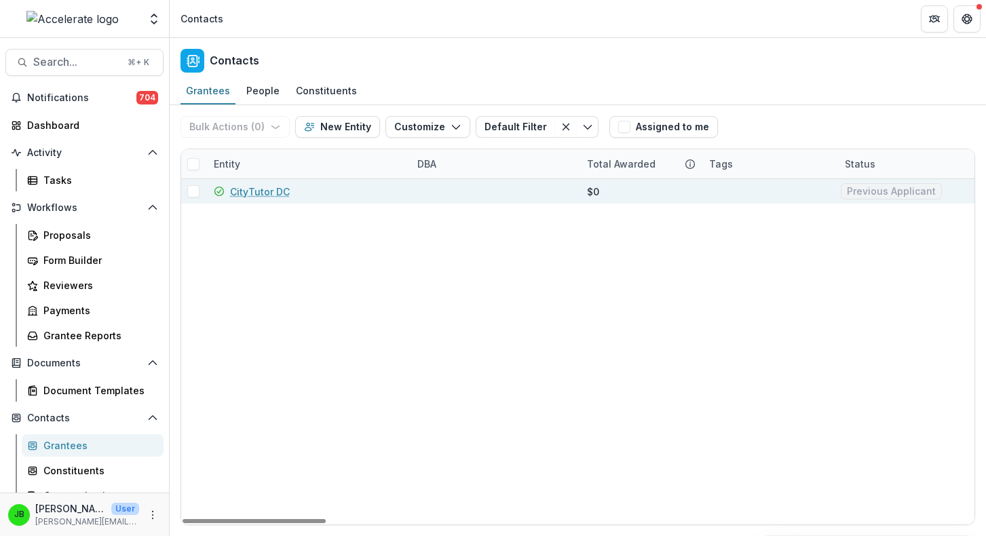
click at [271, 196] on link "CityTutor DC" at bounding box center [260, 192] width 60 height 14
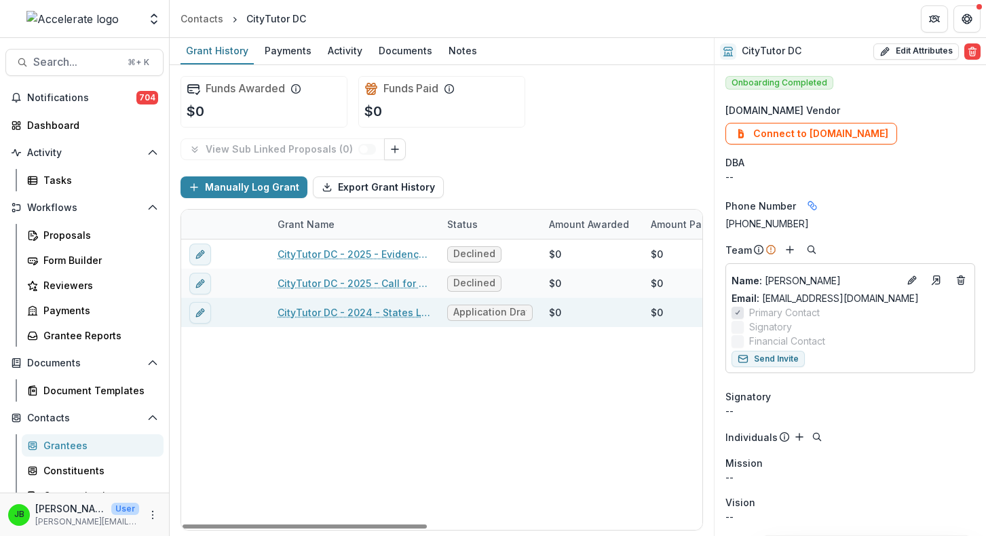
click at [371, 312] on link "CityTutor DC - 2024 - States Leading Recovery (SLR) Grant Application 24-25" at bounding box center [354, 312] width 153 height 14
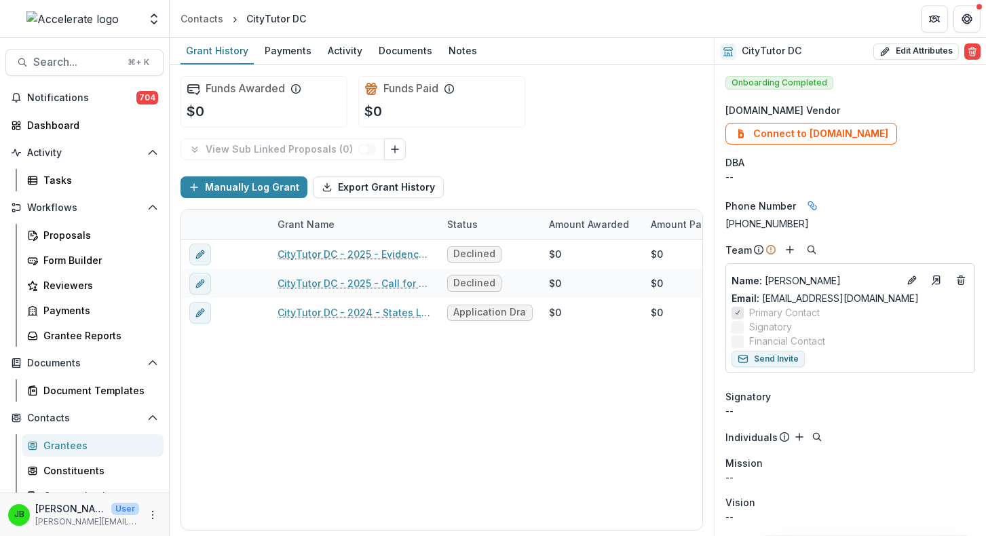
click at [67, 445] on div "Grantees" at bounding box center [97, 445] width 109 height 14
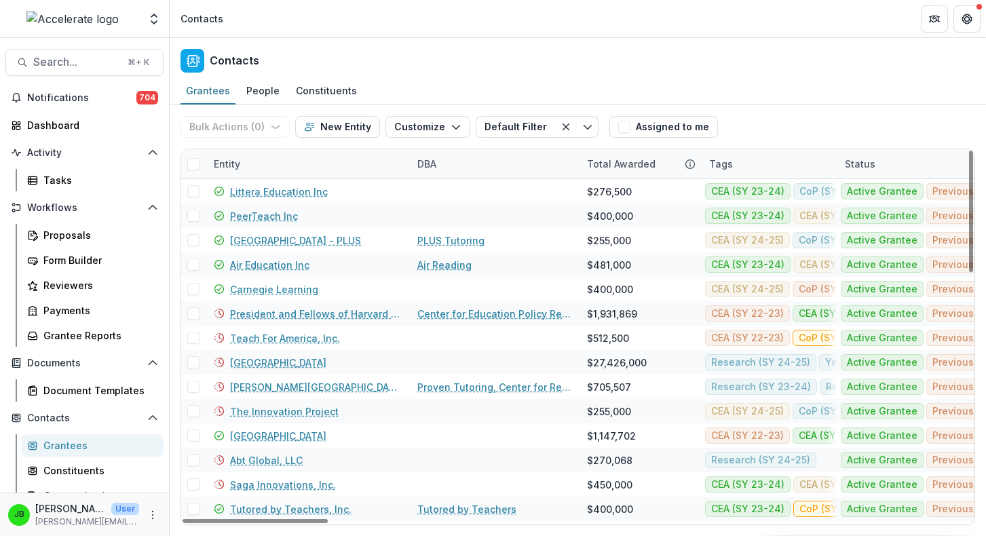
click at [229, 170] on div "Entity" at bounding box center [227, 164] width 43 height 14
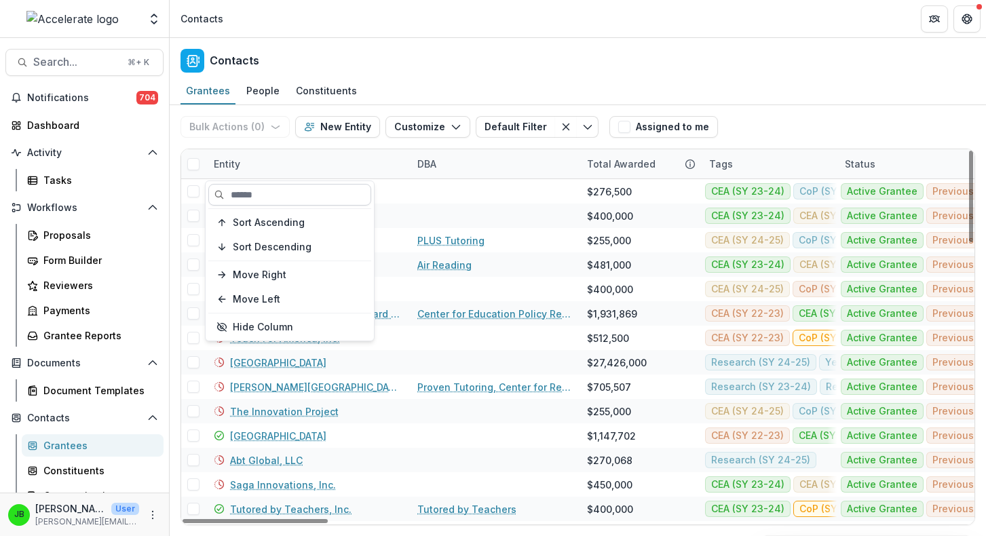
click at [234, 199] on input at bounding box center [289, 195] width 163 height 22
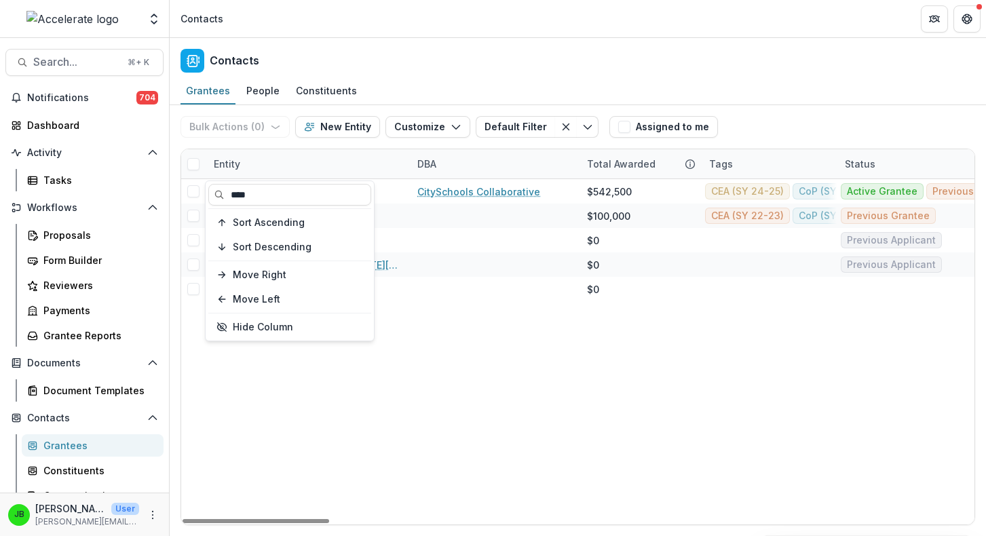
type input "****"
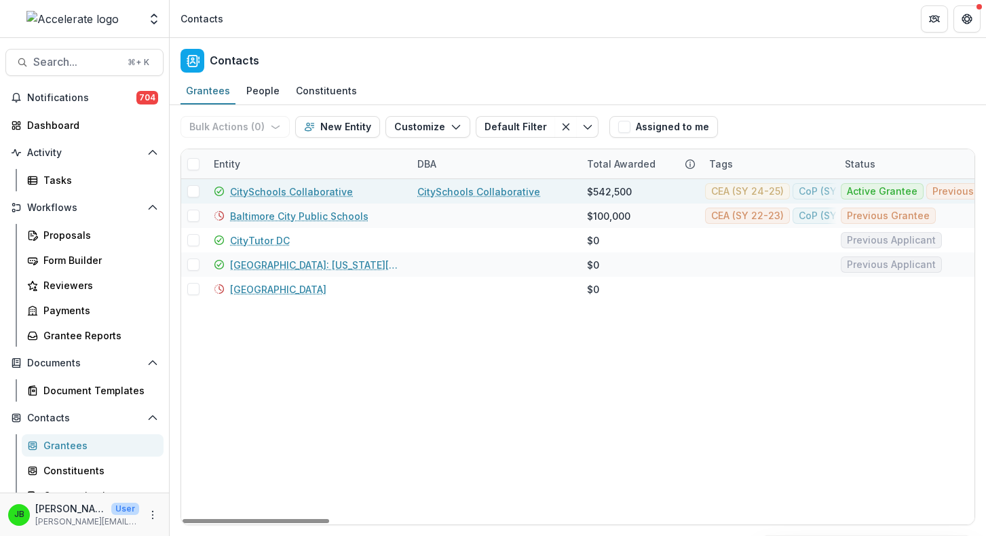
click at [266, 193] on link "CitySchools Collaborative" at bounding box center [291, 192] width 123 height 14
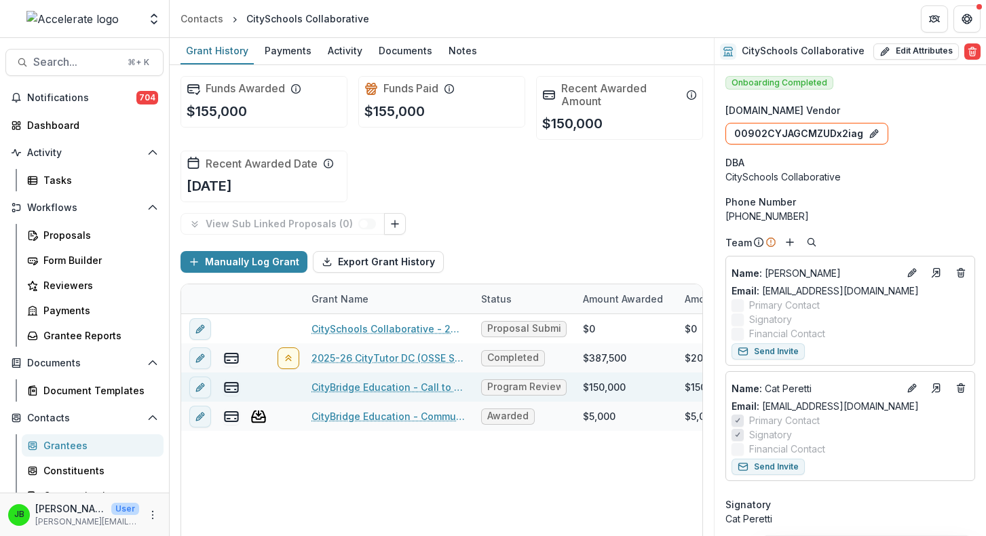
click at [376, 384] on link "CityBridge Education - Call to Effective Action - 1" at bounding box center [387, 387] width 153 height 14
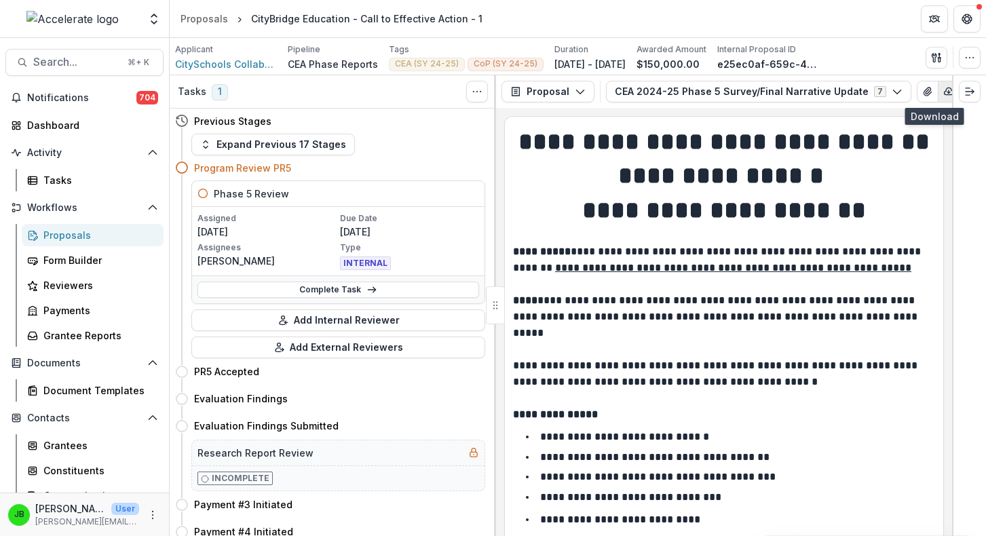
click at [938, 96] on button "button" at bounding box center [949, 92] width 22 height 22
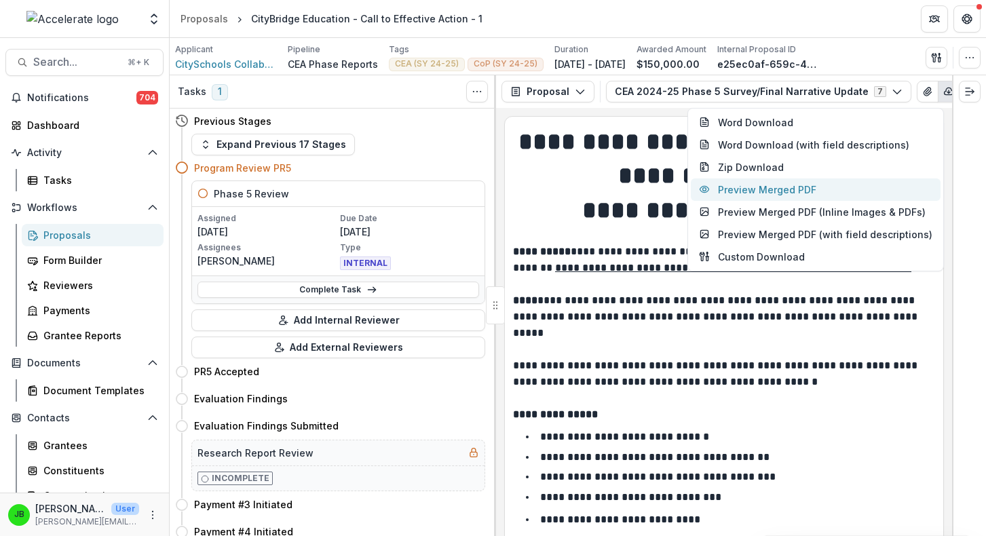
click at [768, 193] on button "Preview Merged PDF" at bounding box center [816, 189] width 250 height 22
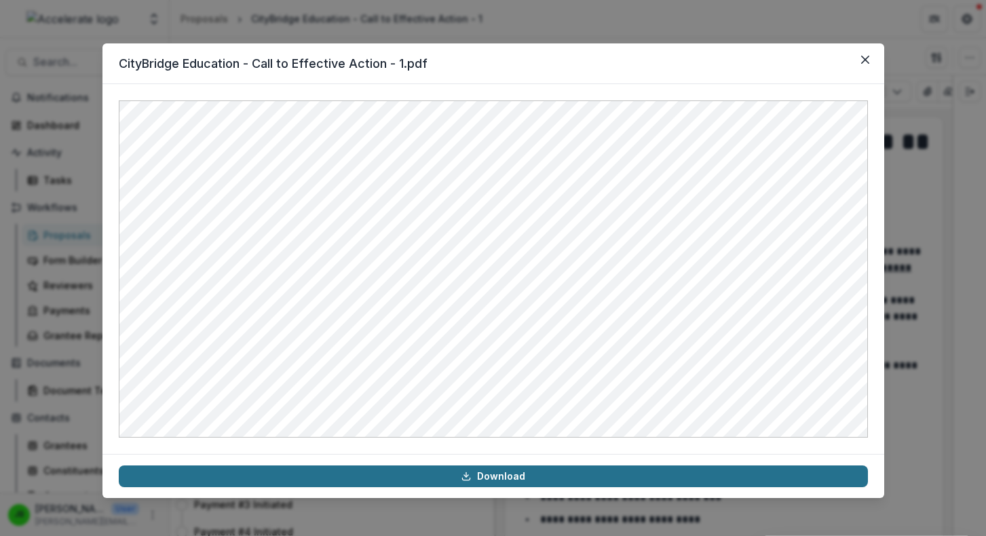
click at [557, 476] on link "Download" at bounding box center [493, 477] width 749 height 22
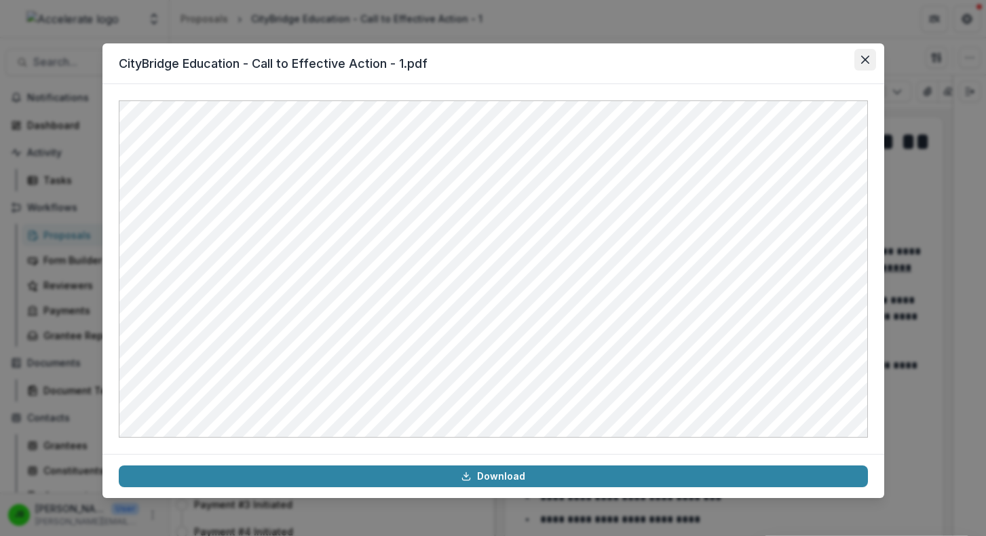
click at [870, 58] on button "Close" at bounding box center [865, 60] width 22 height 22
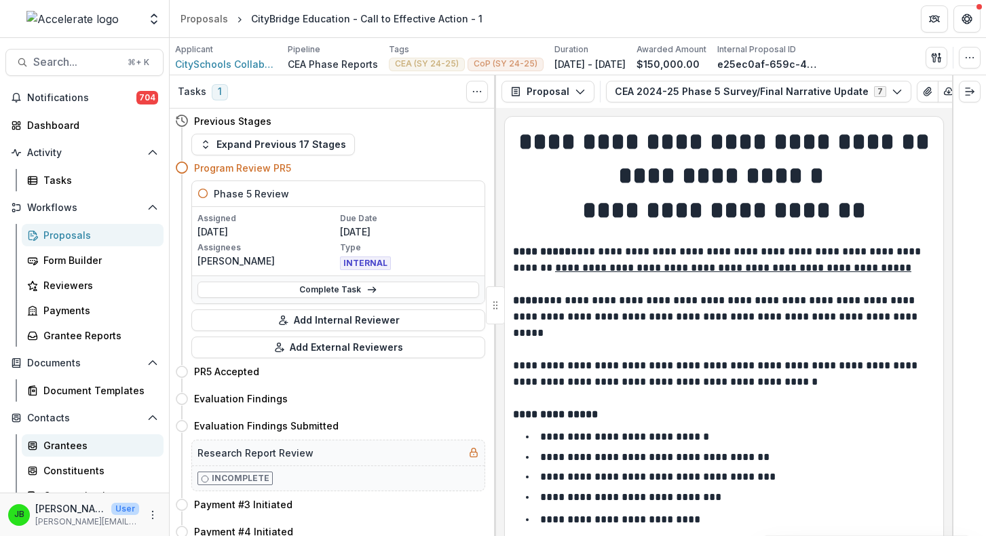
click at [39, 449] on link "Grantees" at bounding box center [93, 445] width 142 height 22
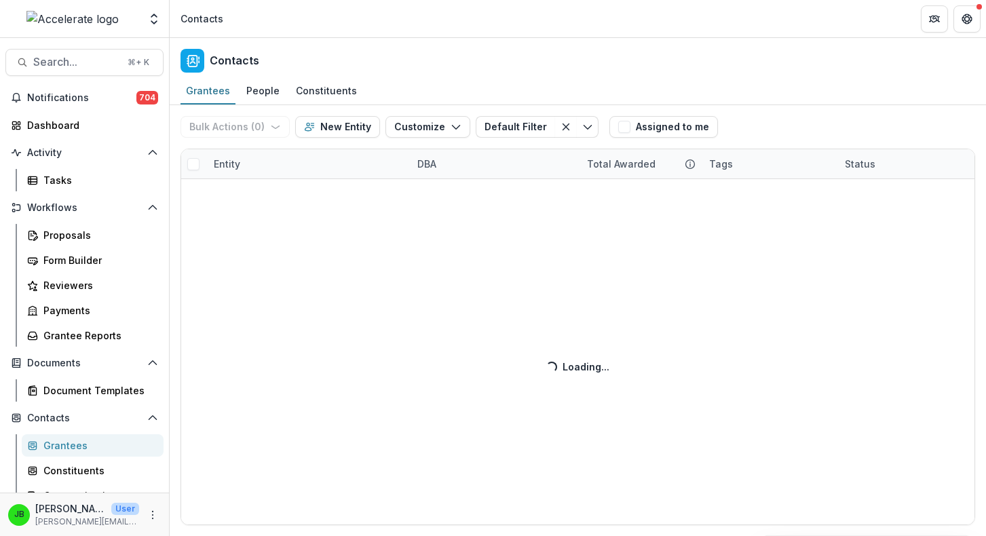
click at [229, 166] on div "Bulk Actions ( 0 ) Send Email Create Proposals Create Tasks New Entity Customiz…" at bounding box center [578, 320] width 816 height 431
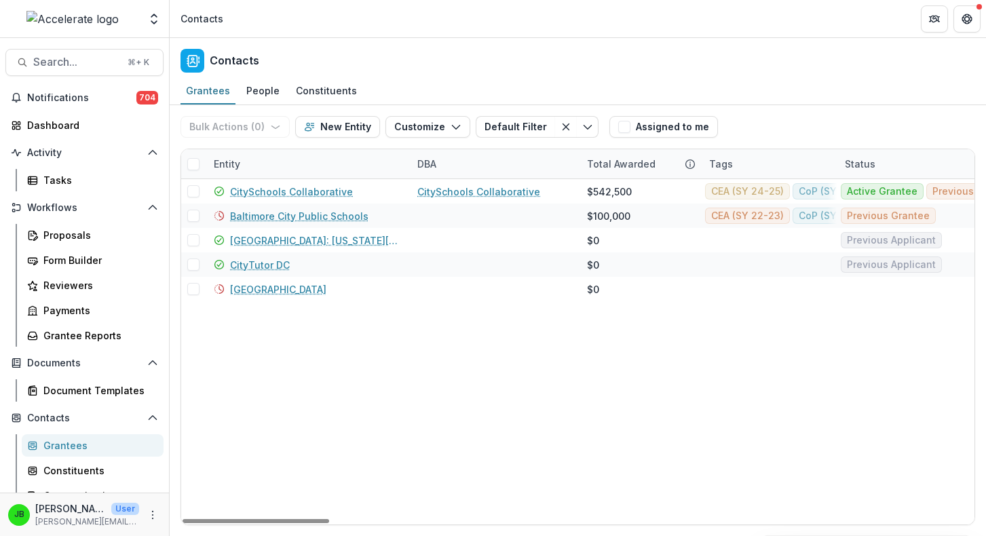
click at [229, 166] on div "Entity" at bounding box center [227, 164] width 43 height 14
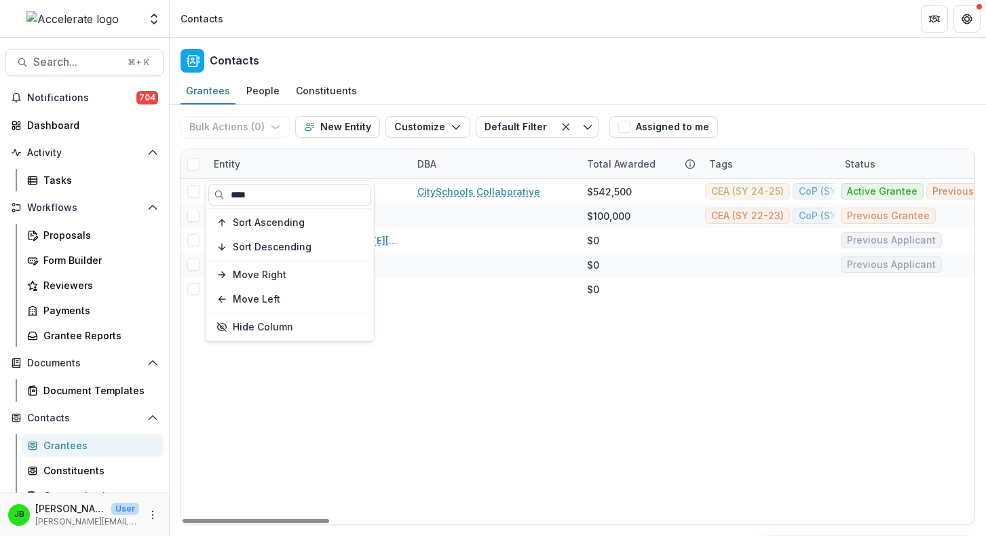
click at [238, 181] on div "**** Sort Ascending Sort Descending Move Right Move Left Hide Column" at bounding box center [290, 260] width 168 height 159
click at [238, 195] on input "****" at bounding box center [289, 195] width 163 height 22
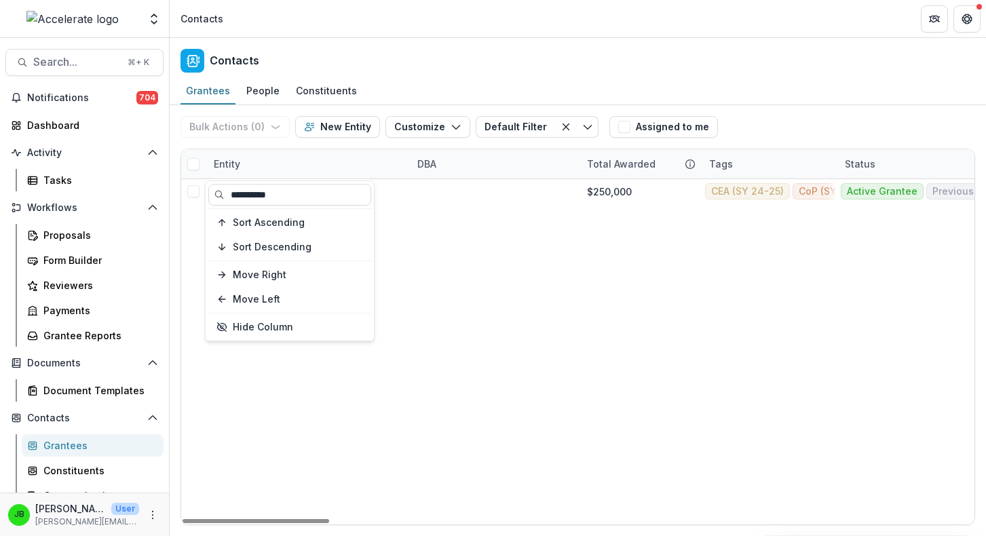
type input "**********"
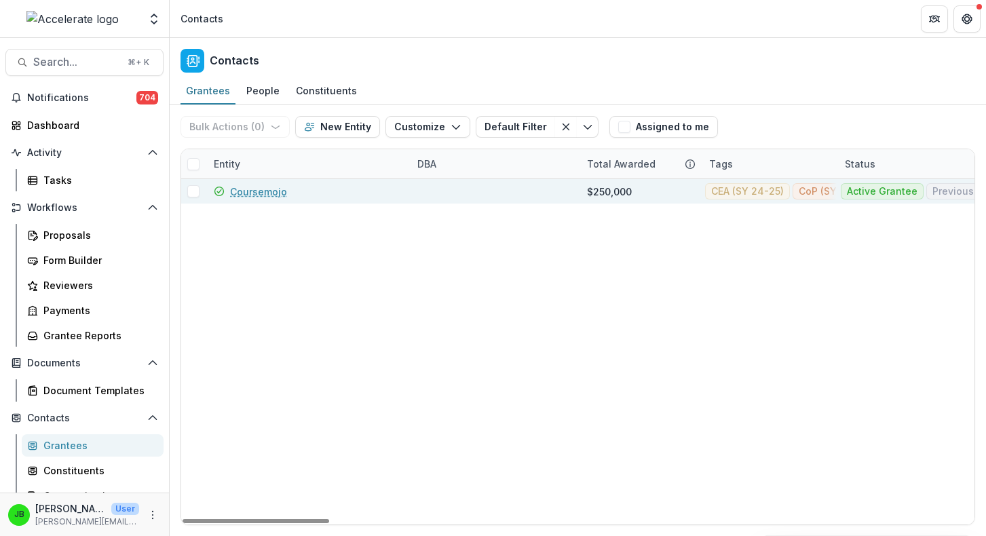
click at [265, 189] on link "Coursemojo" at bounding box center [258, 192] width 57 height 14
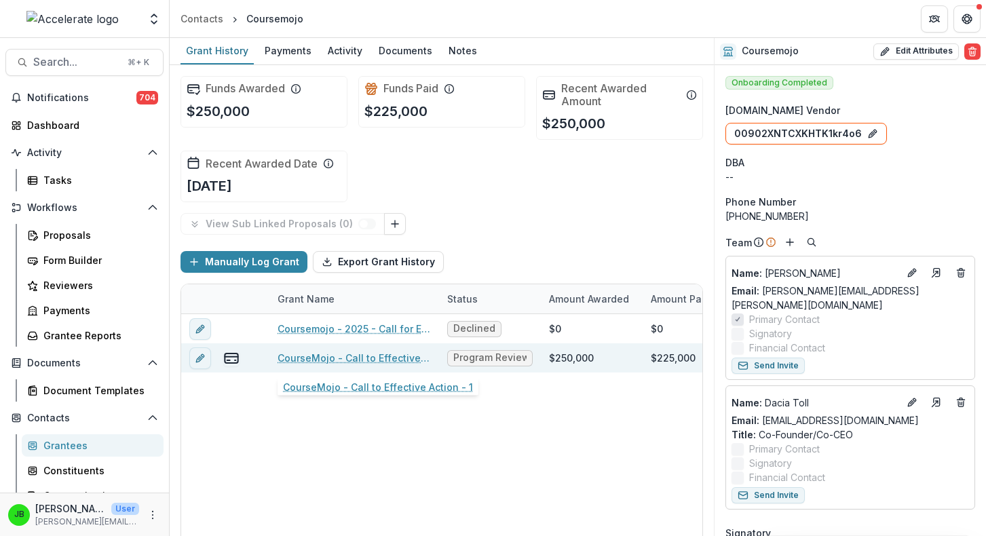
click at [352, 360] on link "CourseMojo - Call to Effective Action - 1" at bounding box center [354, 358] width 153 height 14
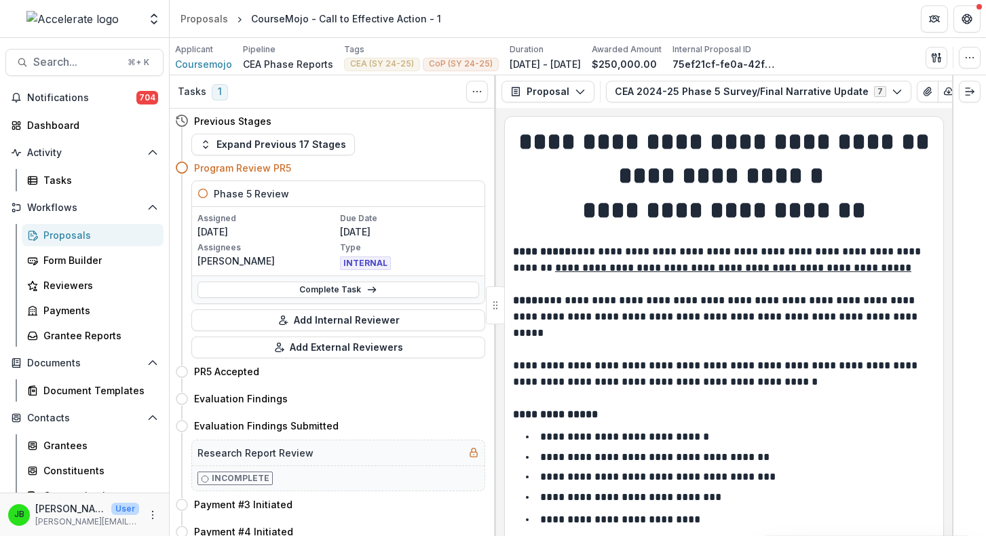
click at [959, 88] on button "Edit as form" at bounding box center [970, 92] width 22 height 22
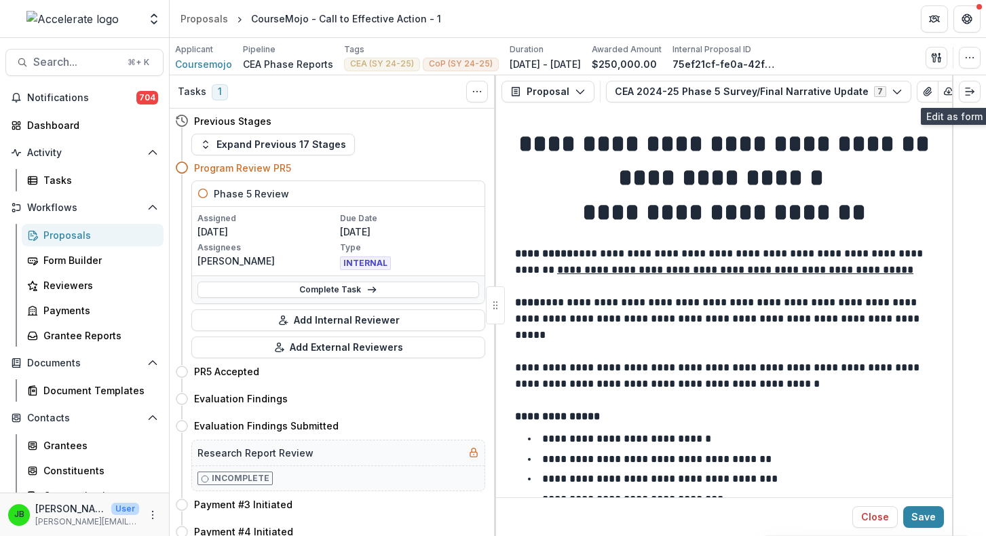
click at [964, 92] on icon "Edit as form" at bounding box center [969, 91] width 11 height 11
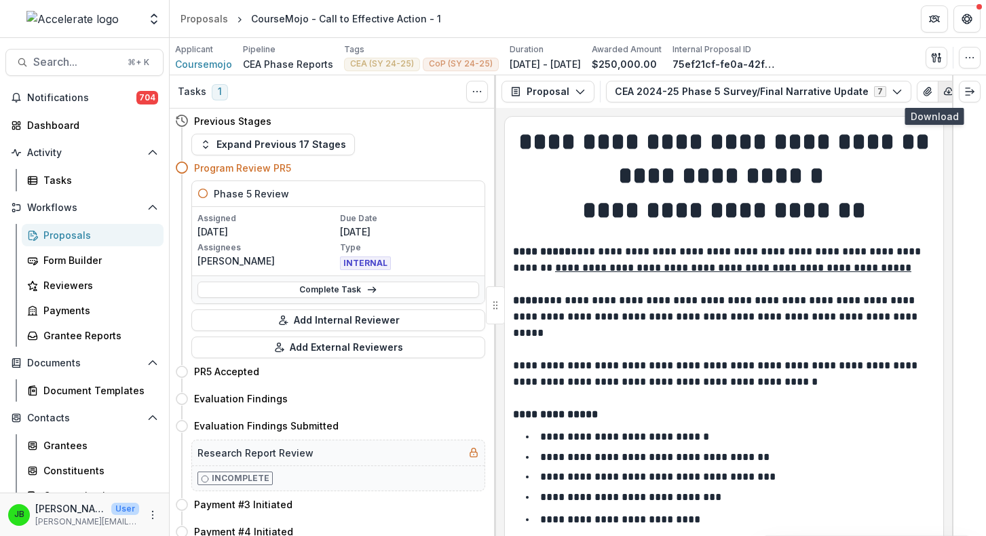
click at [943, 93] on icon "button" at bounding box center [948, 91] width 11 height 11
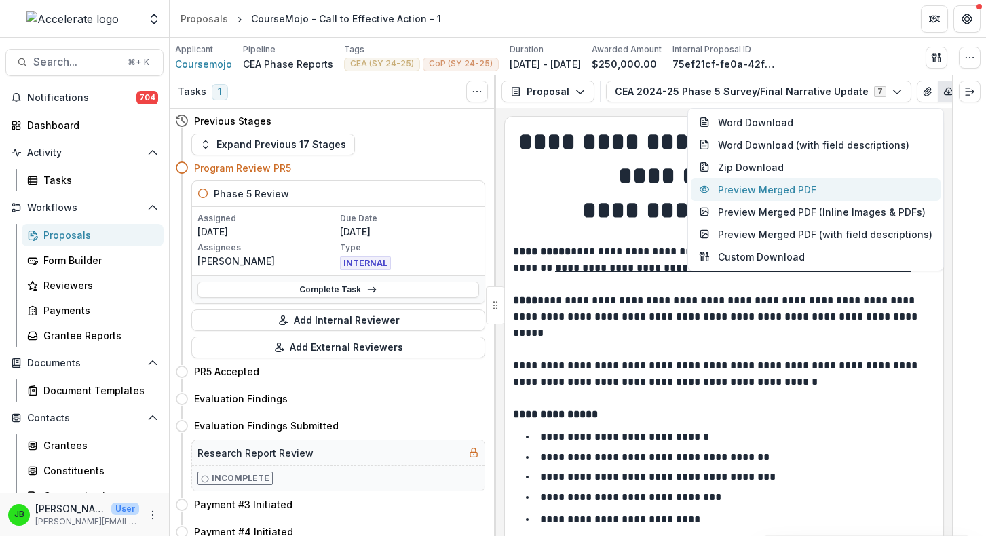
click at [848, 188] on button "Preview Merged PDF" at bounding box center [816, 189] width 250 height 22
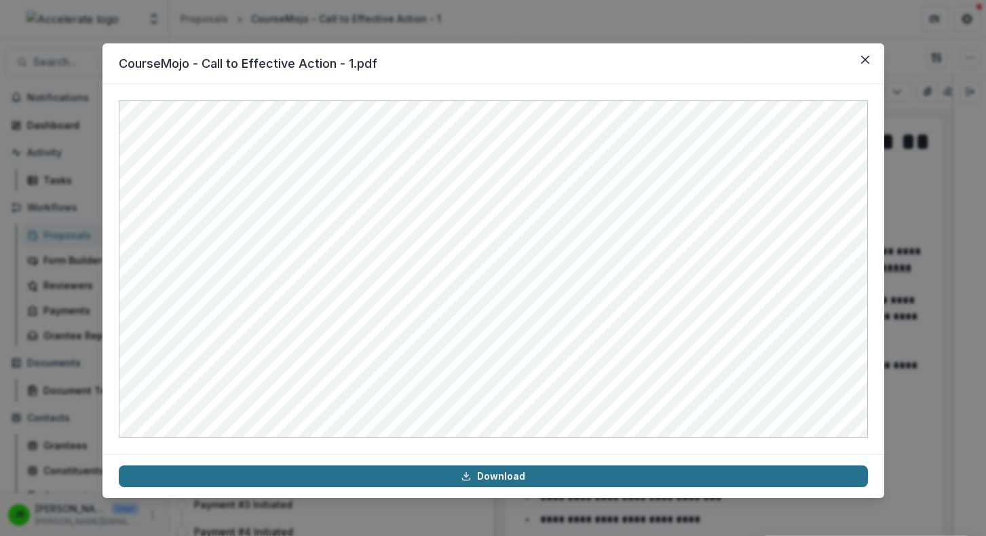
click at [575, 476] on link "Download" at bounding box center [493, 477] width 749 height 22
